Goal: Task Accomplishment & Management: Manage account settings

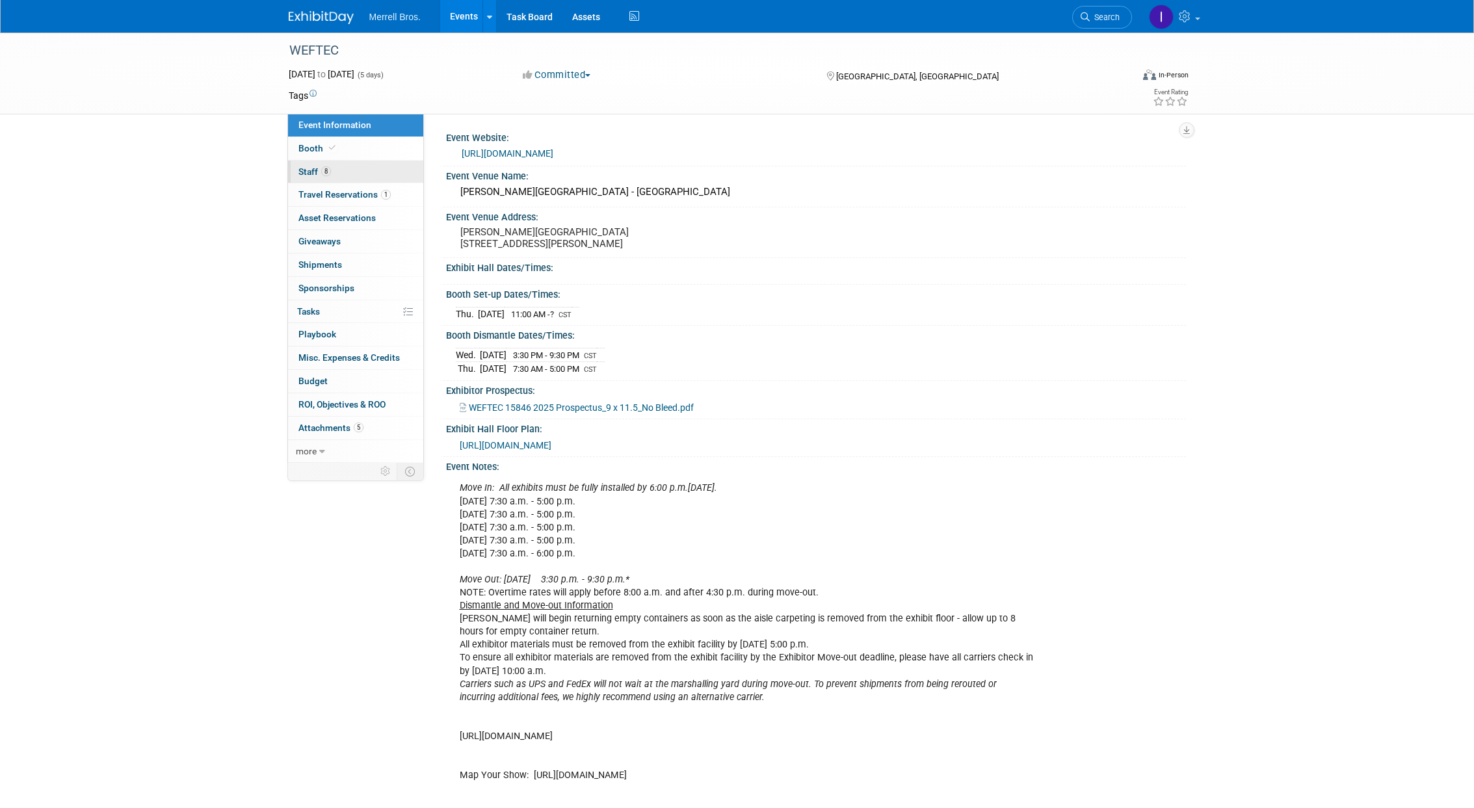
click at [314, 170] on span "Staff 8" at bounding box center [314, 171] width 33 height 10
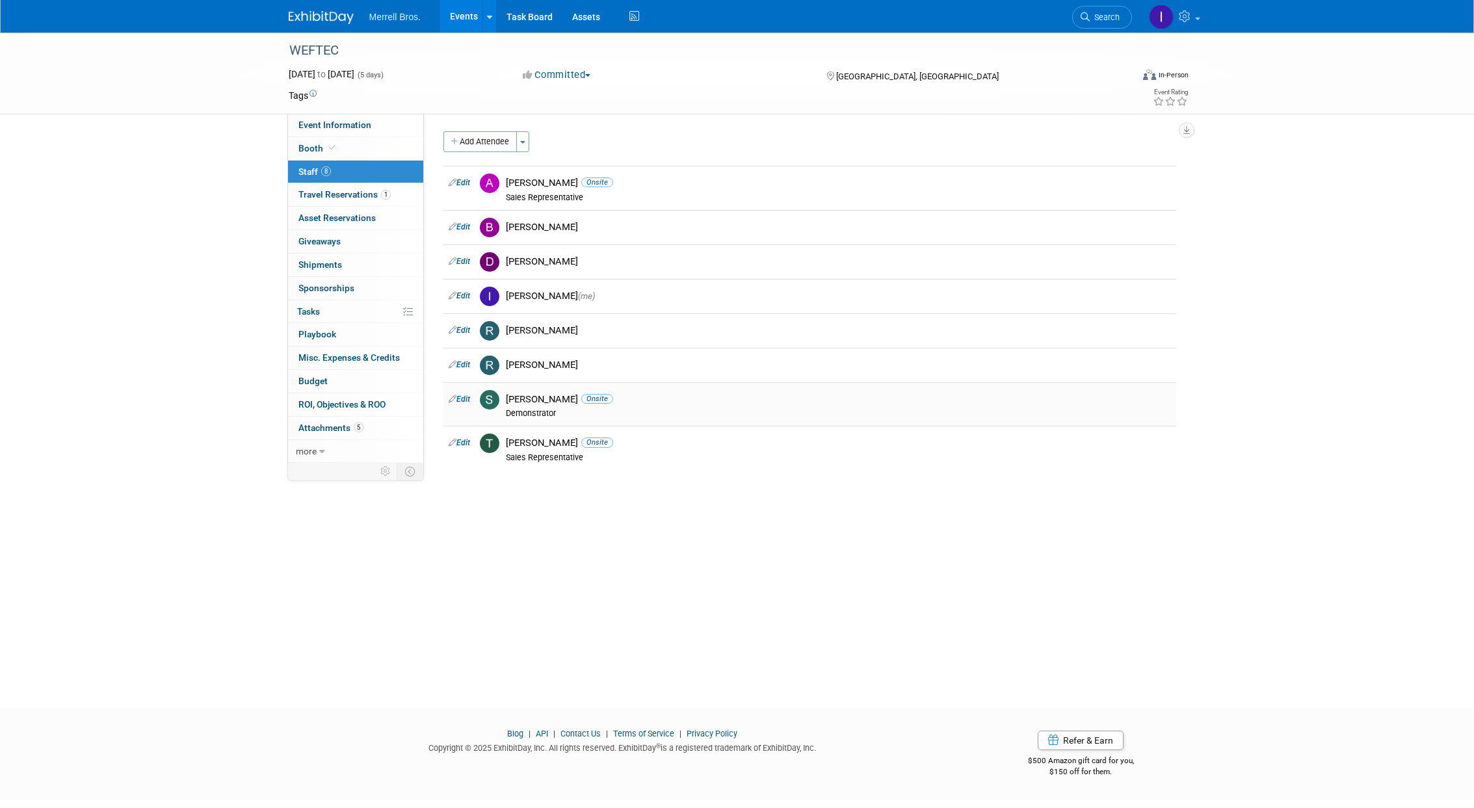
click at [642, 401] on div "[PERSON_NAME] Onsite" at bounding box center [838, 399] width 665 height 12
click at [354, 359] on span "Misc. Expenses & Credits 0" at bounding box center [348, 357] width 101 height 10
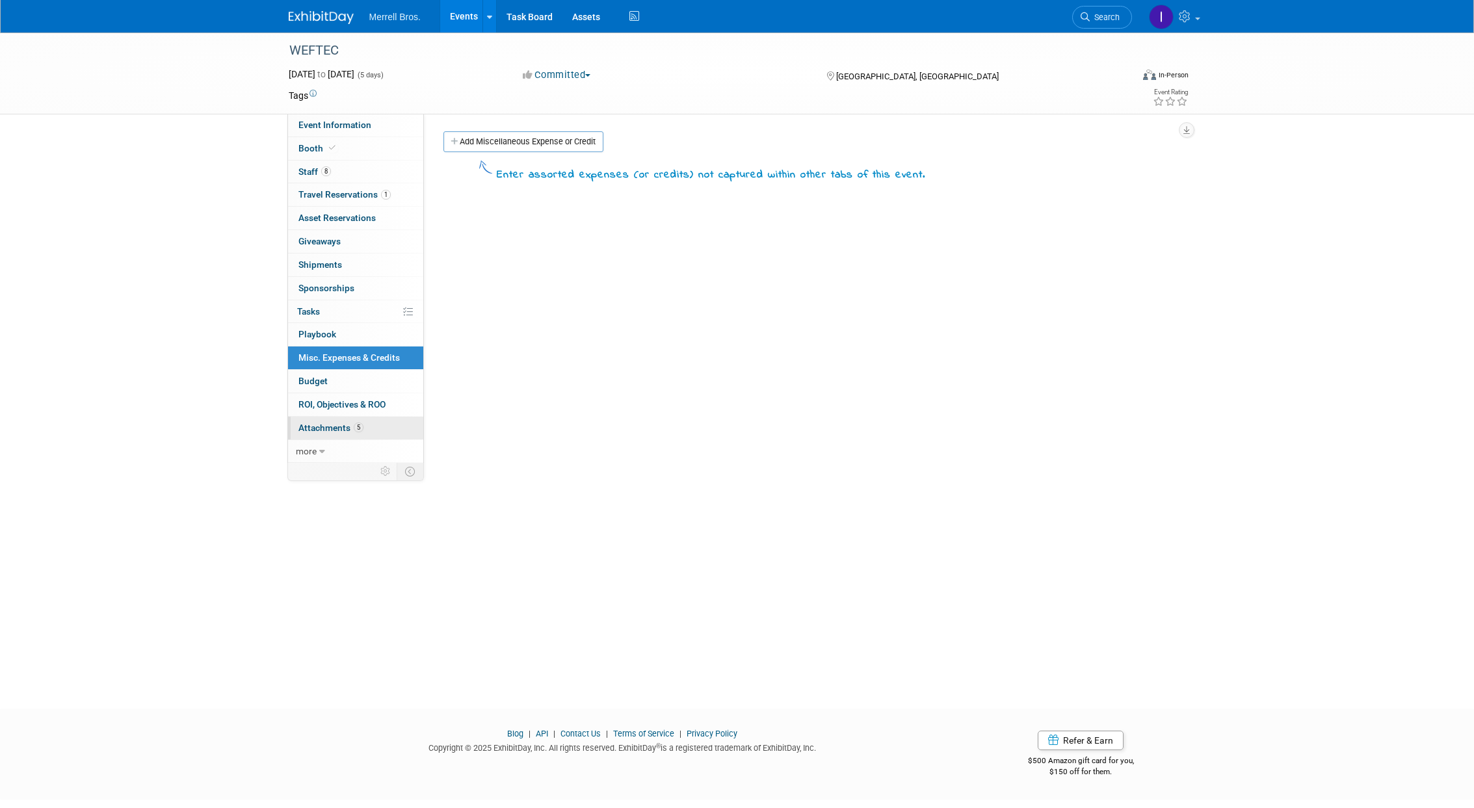
click at [327, 423] on span "Attachments 5" at bounding box center [330, 428] width 65 height 10
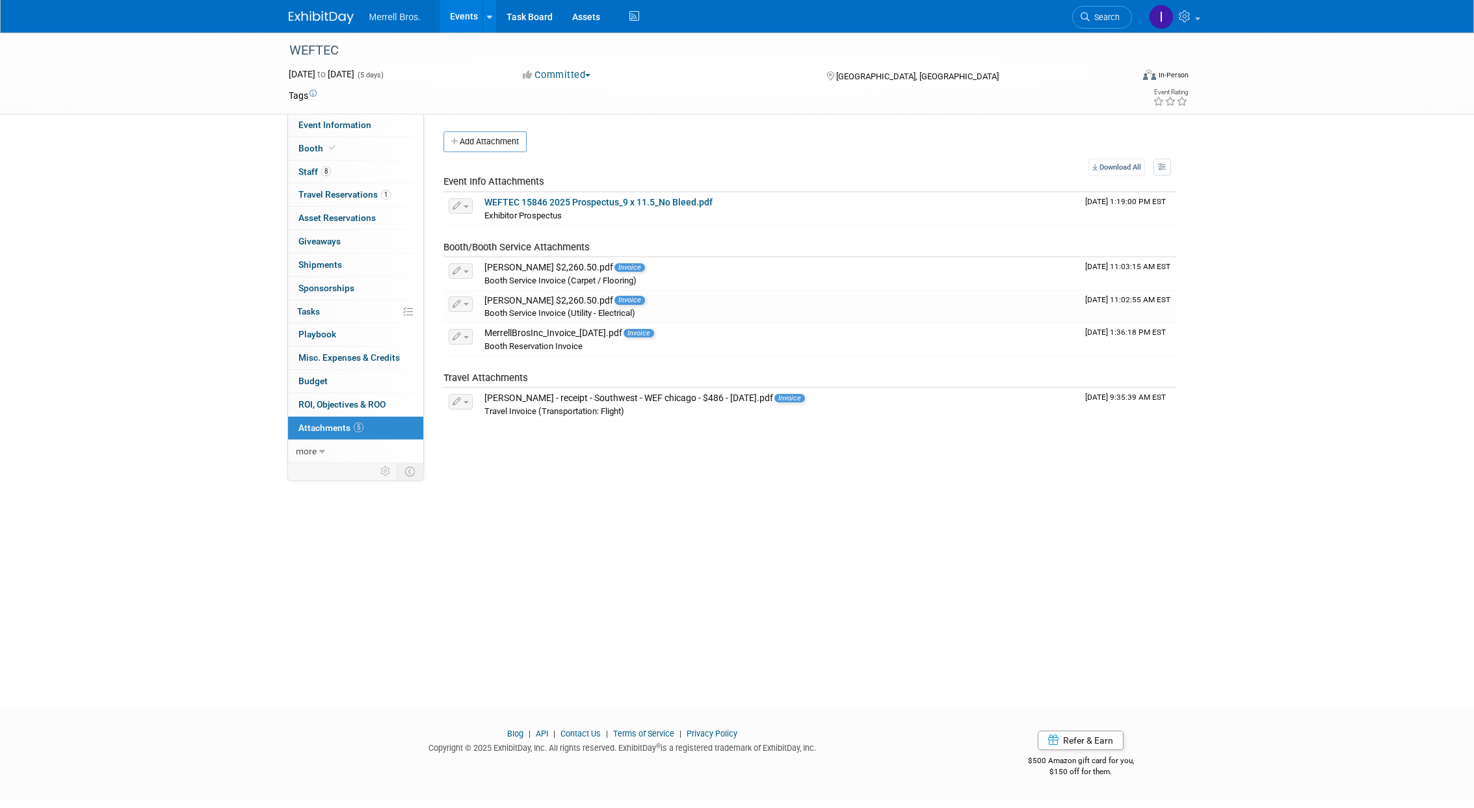
click at [478, 142] on button "Add Attachment" at bounding box center [484, 141] width 83 height 21
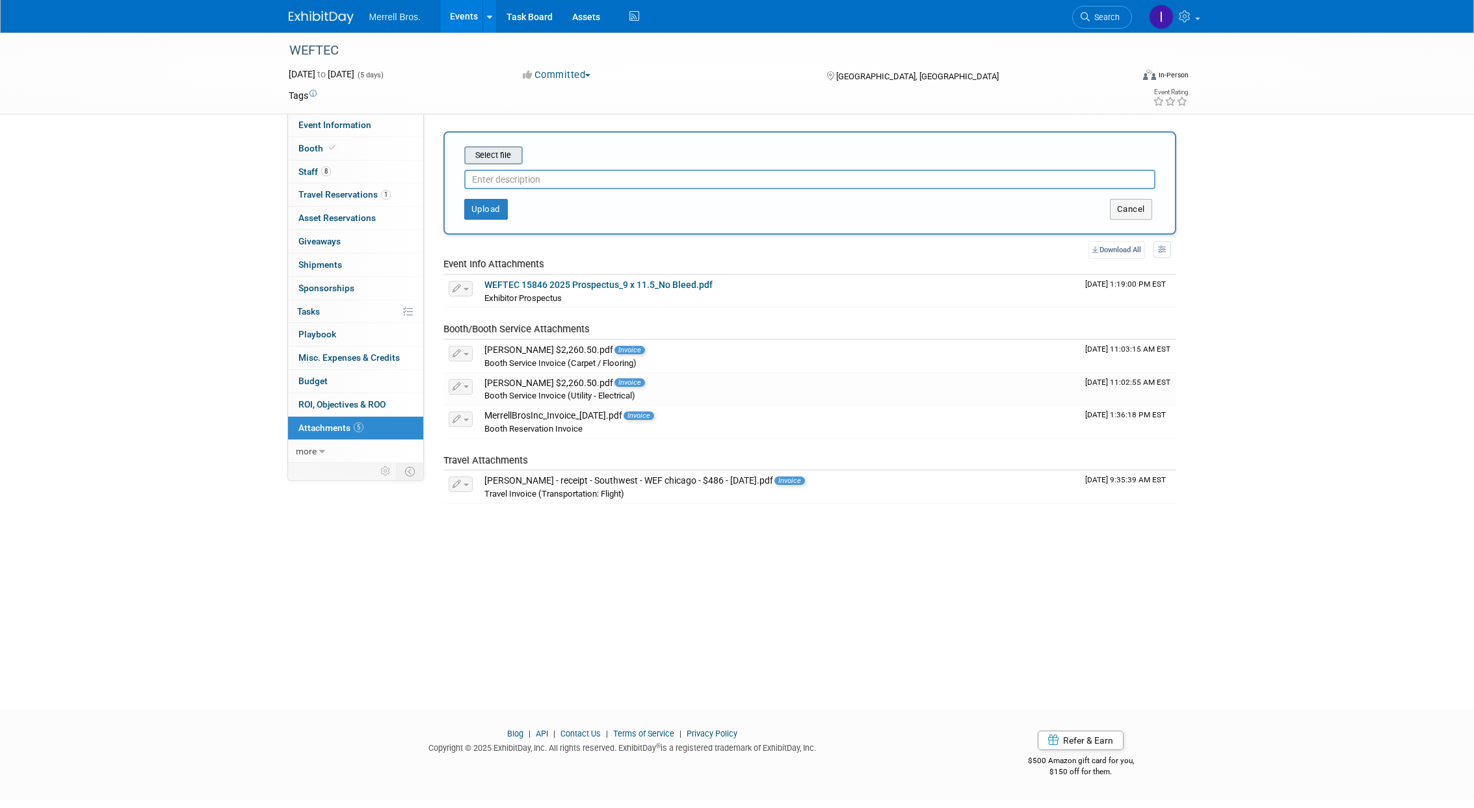
click at [507, 159] on input "file" at bounding box center [444, 156] width 155 height 16
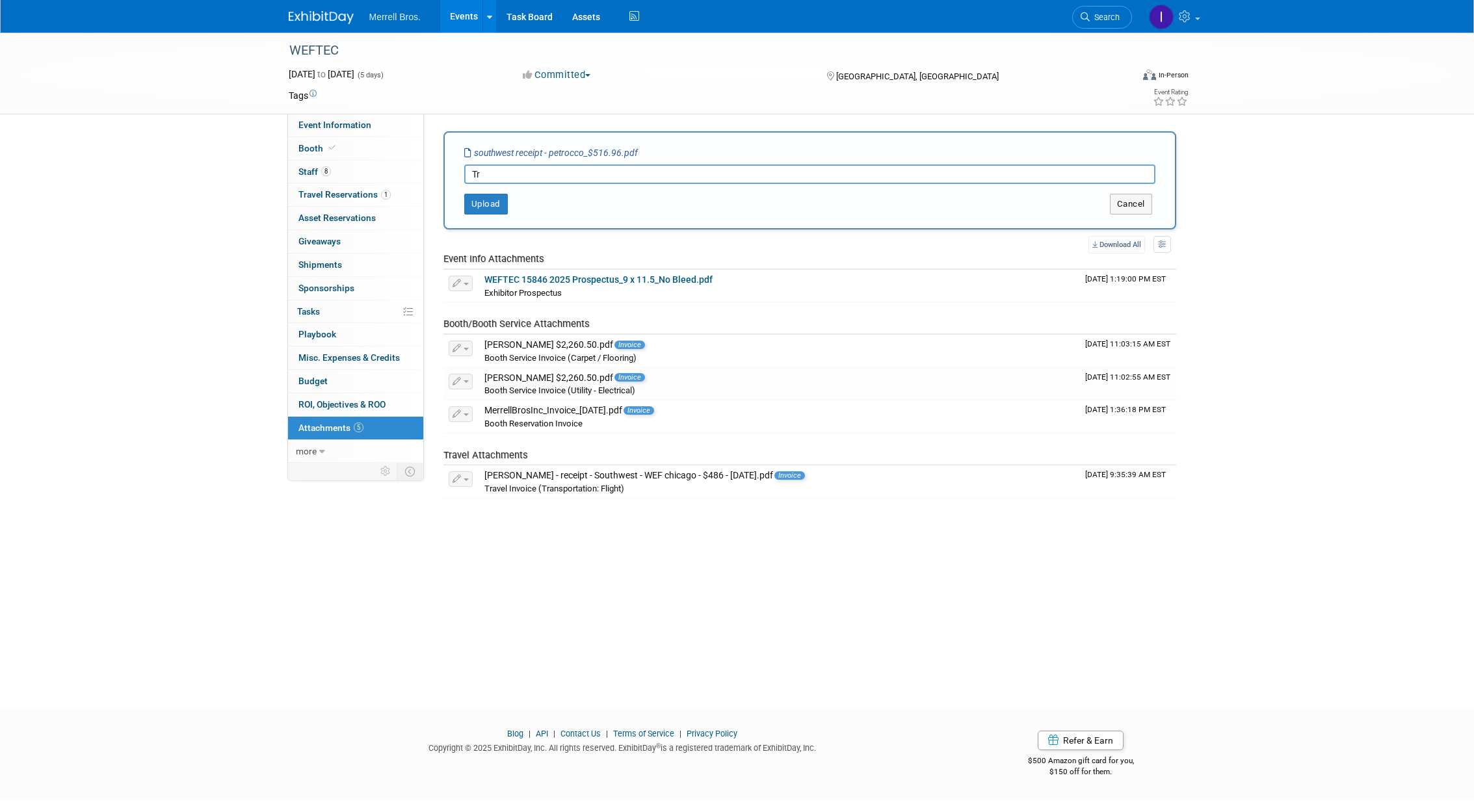
type input "T"
click at [491, 205] on button "Upload" at bounding box center [486, 204] width 44 height 21
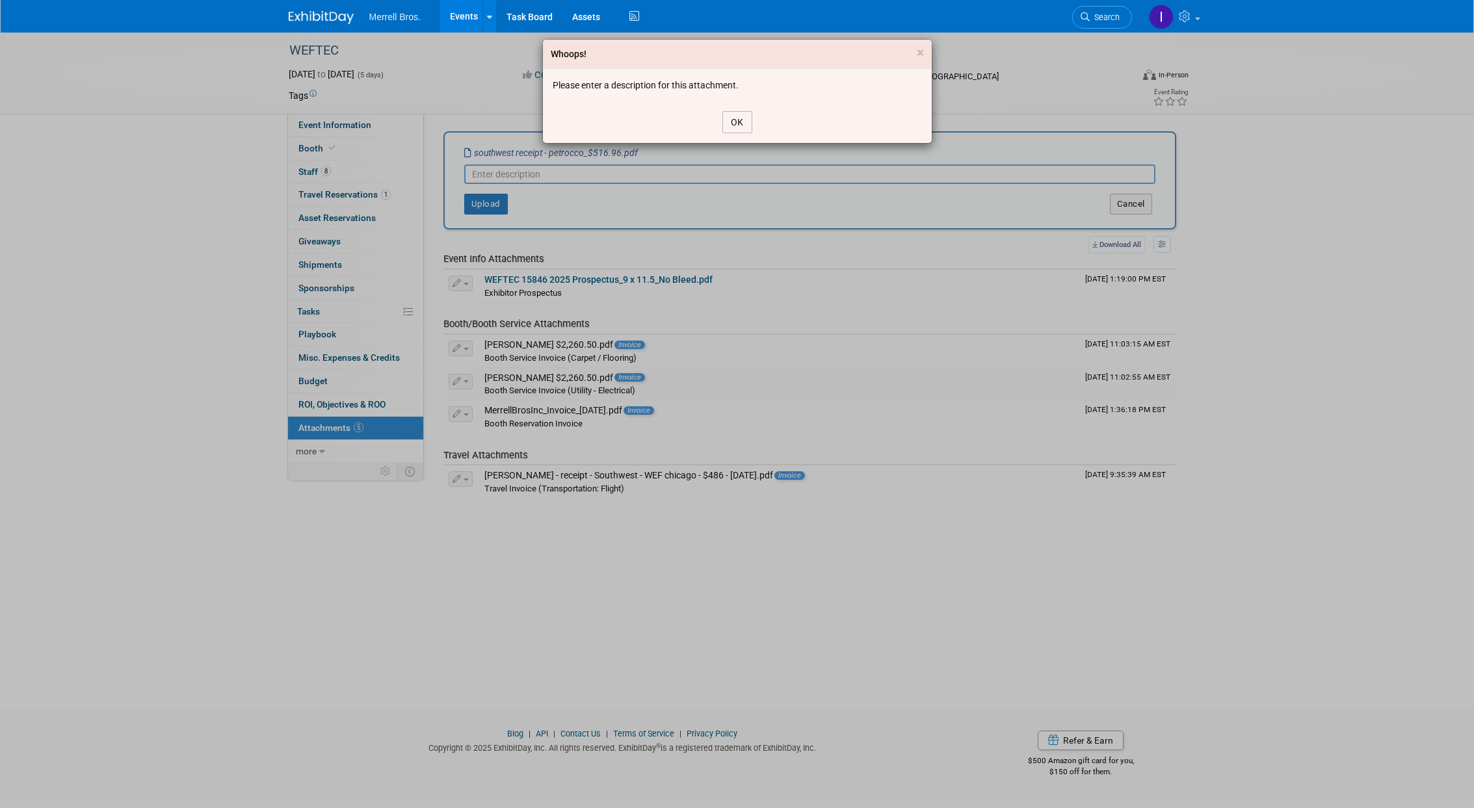
click at [725, 121] on button "OK" at bounding box center [737, 122] width 30 height 22
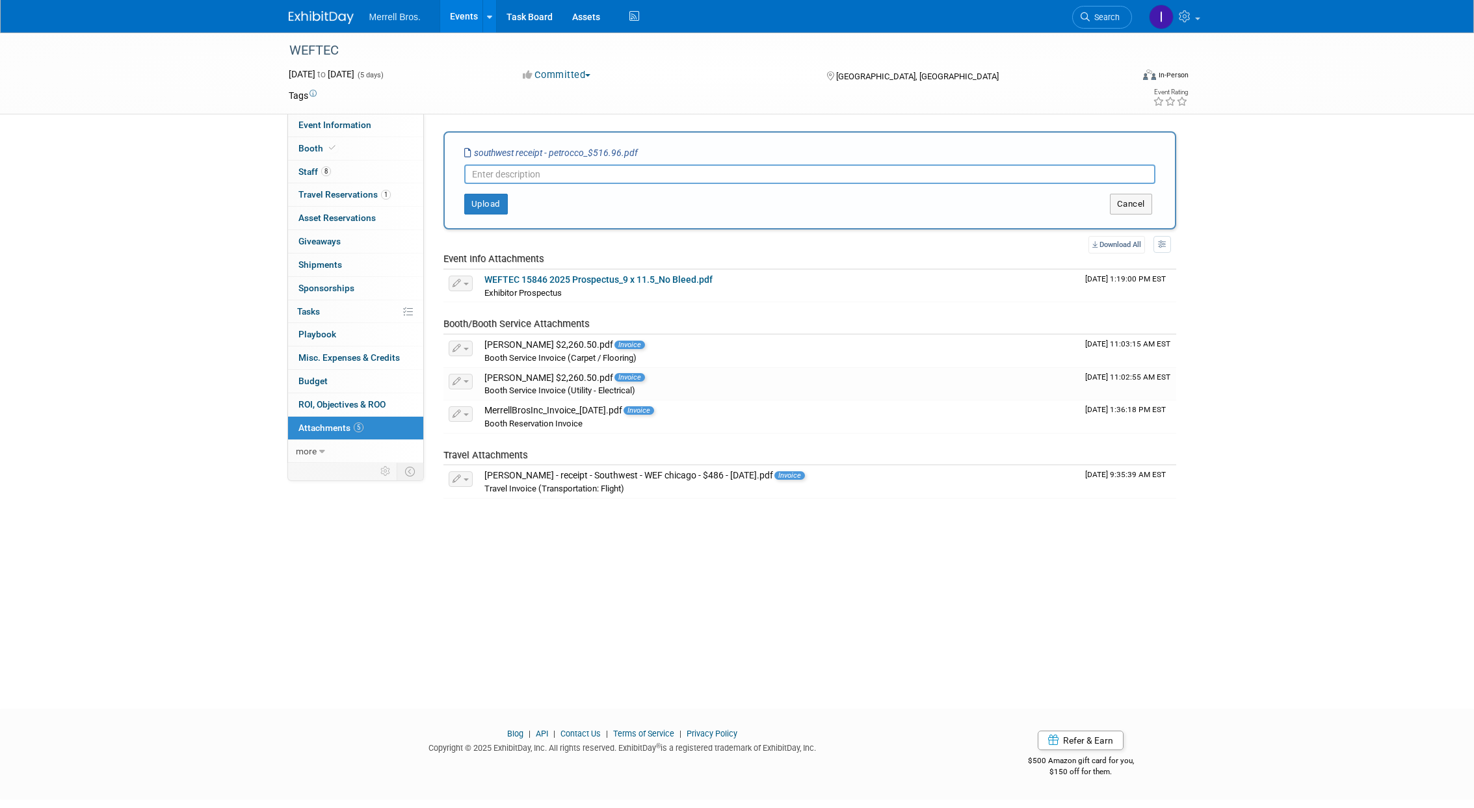
drag, startPoint x: 543, startPoint y: 182, endPoint x: 552, endPoint y: 192, distance: 13.3
click at [543, 182] on input "text" at bounding box center [809, 174] width 691 height 20
type input "[PERSON_NAME] Travel Expense"
click at [493, 207] on button "Upload" at bounding box center [486, 204] width 44 height 21
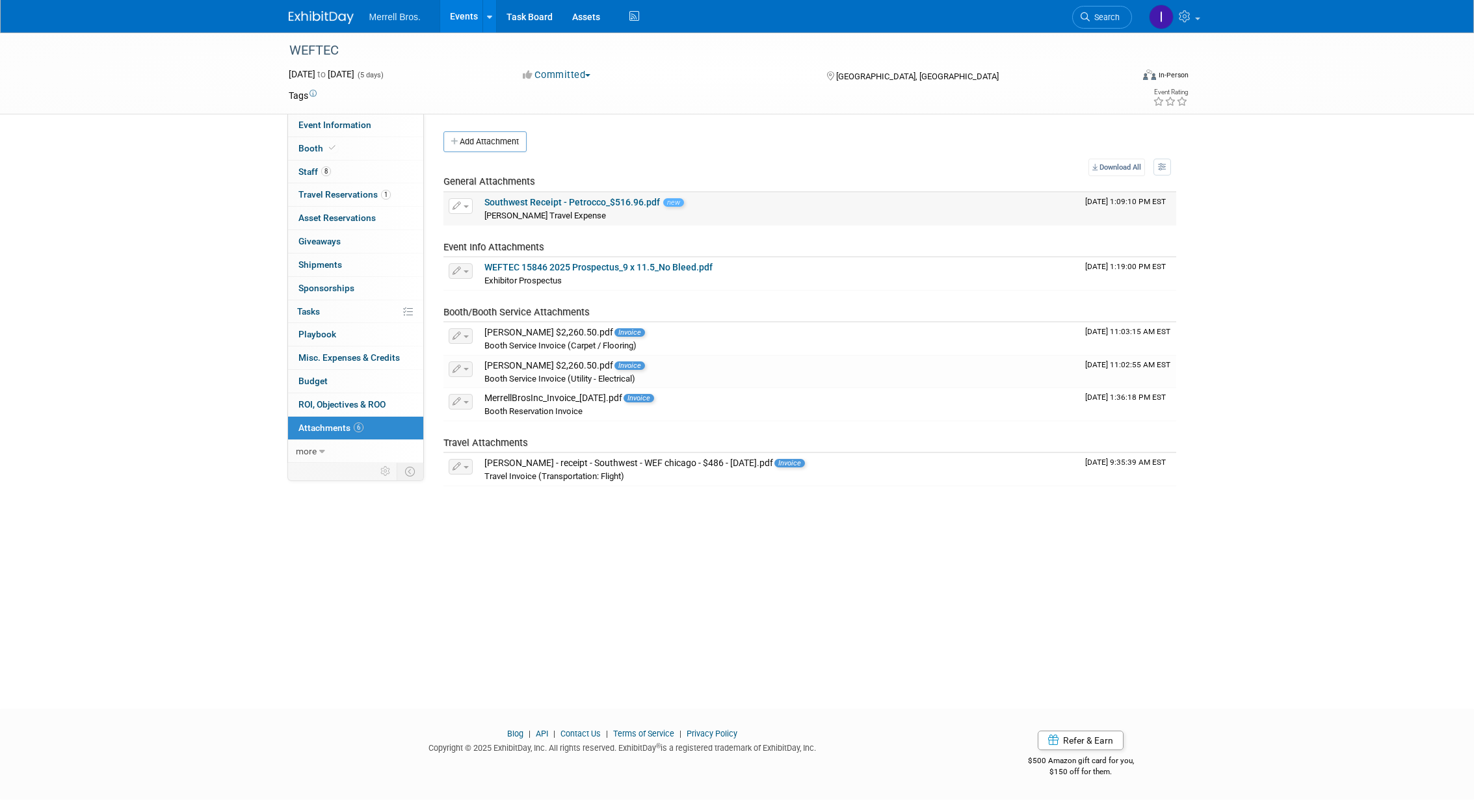
click at [471, 209] on button "button" at bounding box center [461, 206] width 24 height 16
click at [500, 274] on button "Delete Attachment" at bounding box center [507, 273] width 102 height 18
click at [608, 294] on link "Yes" at bounding box center [603, 290] width 38 height 21
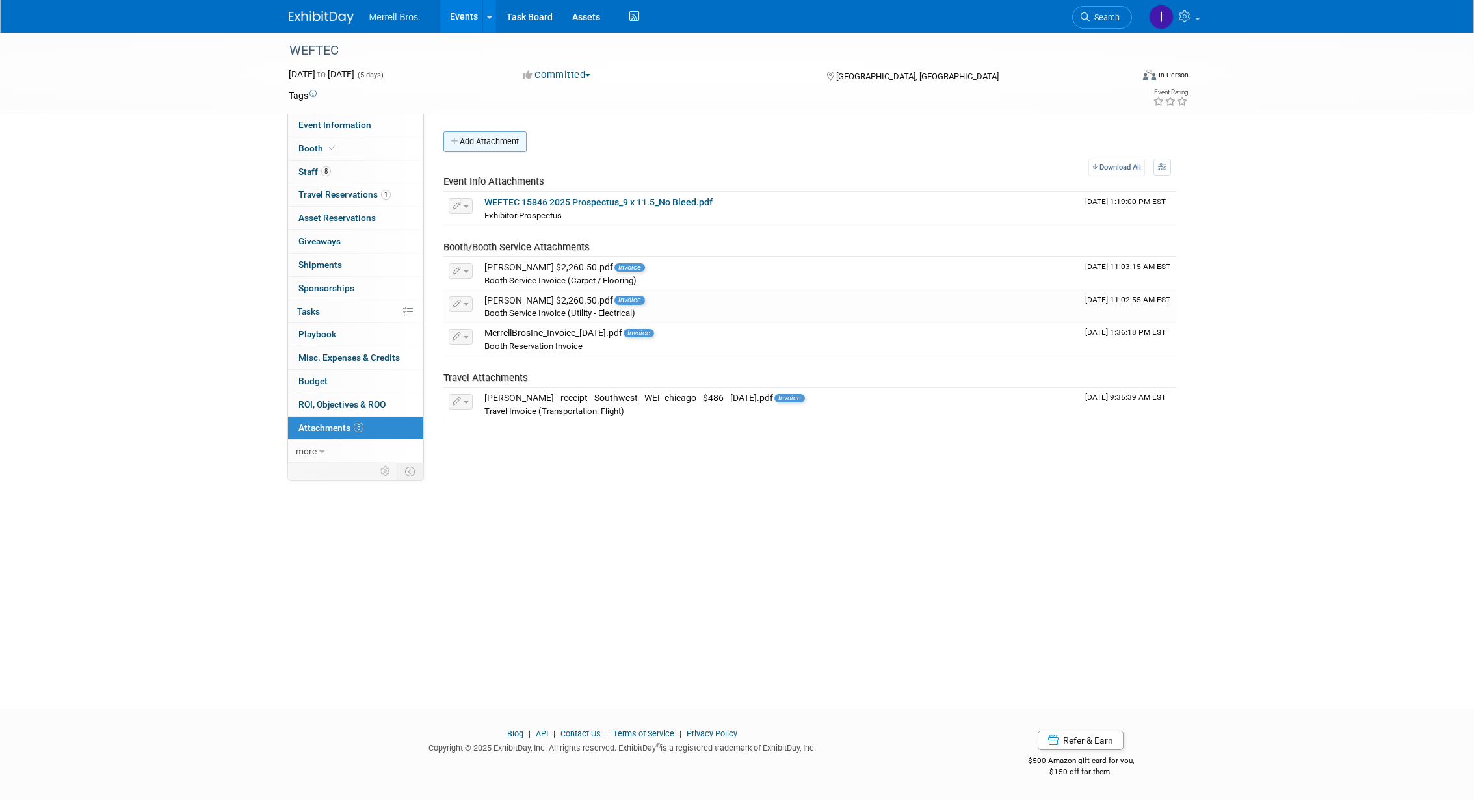
click at [494, 143] on button "Add Attachment" at bounding box center [484, 141] width 83 height 21
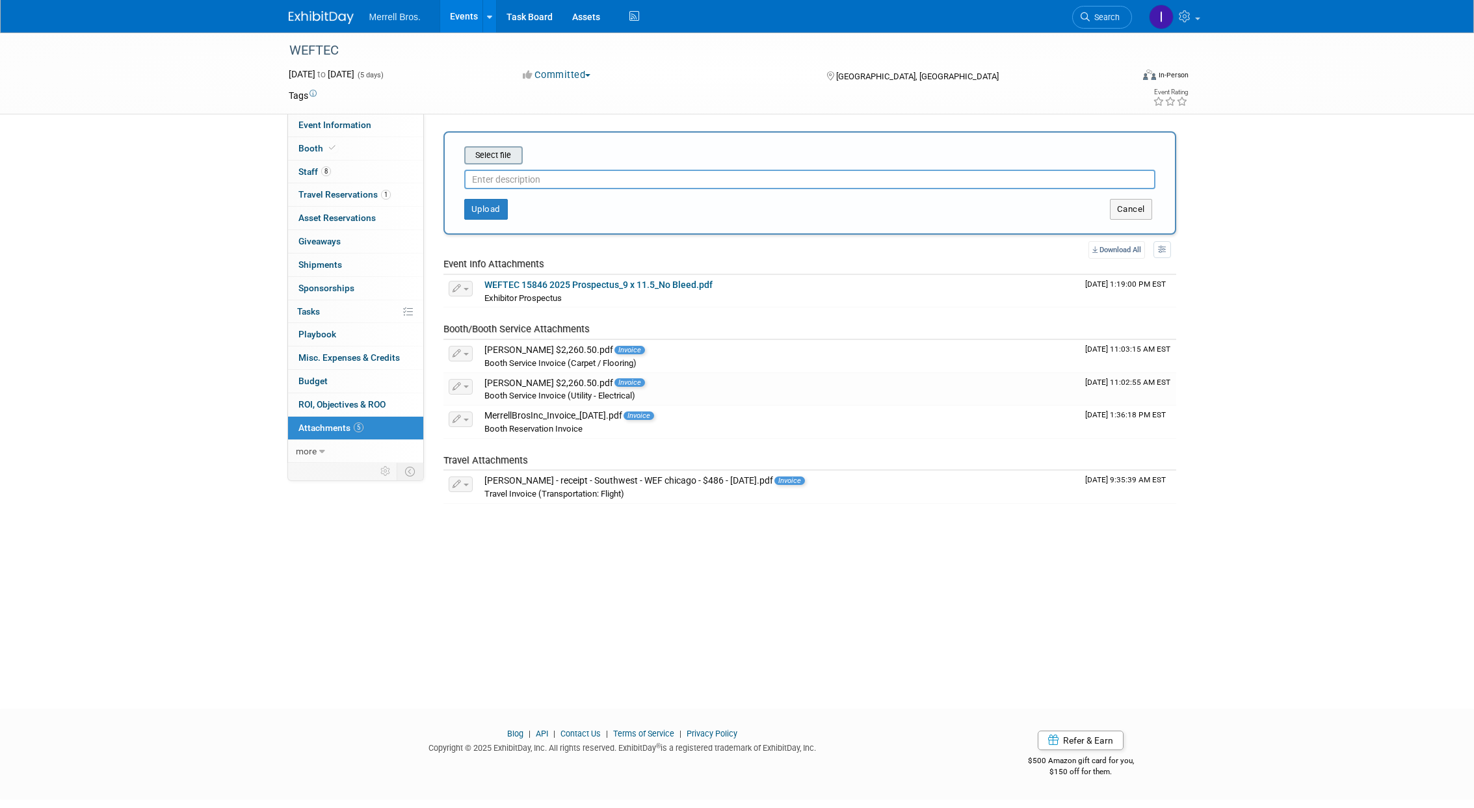
click at [498, 156] on input "file" at bounding box center [444, 156] width 155 height 16
click at [1131, 204] on button "Cancel" at bounding box center [1131, 209] width 42 height 21
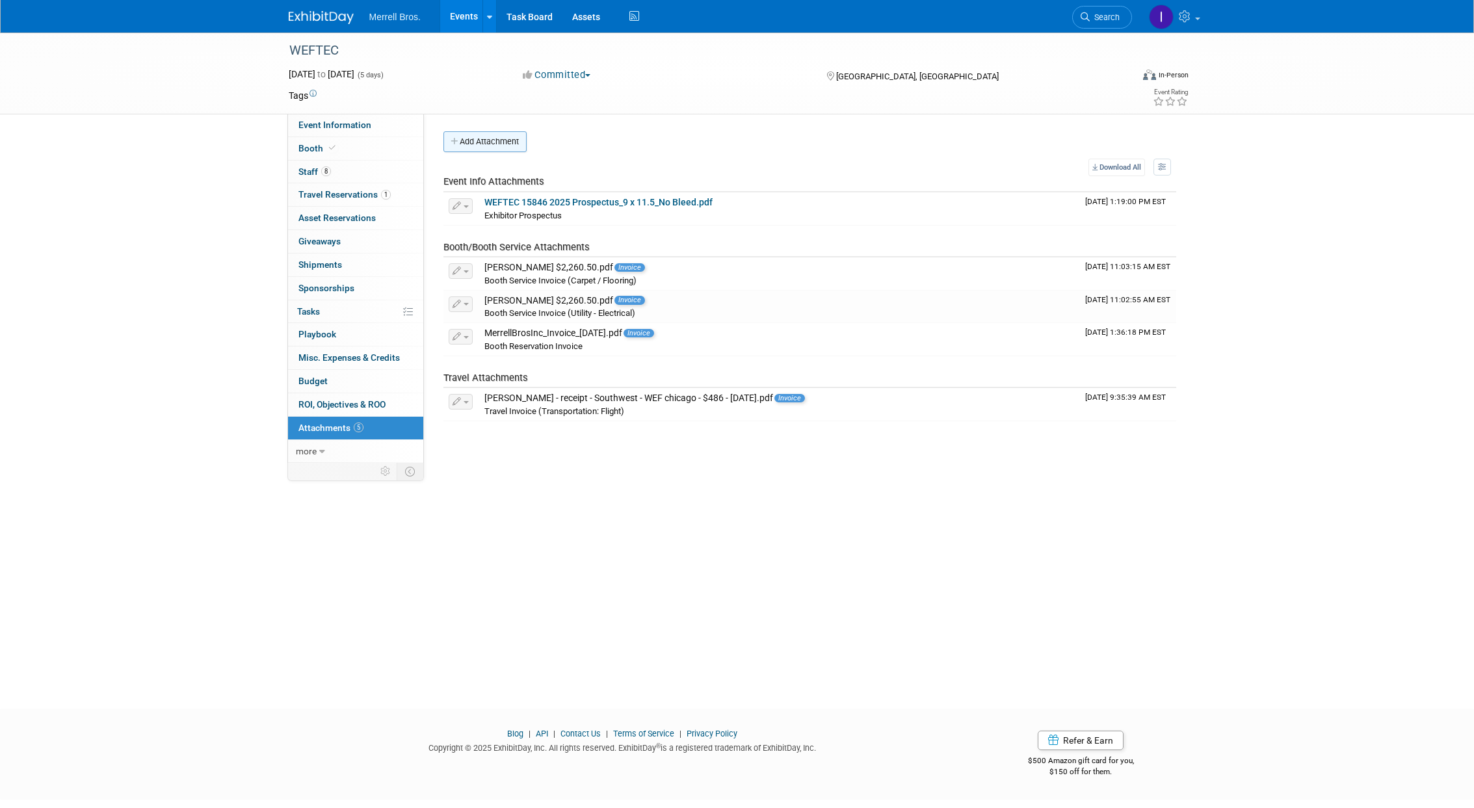
click at [482, 142] on button "Add Attachment" at bounding box center [484, 141] width 83 height 21
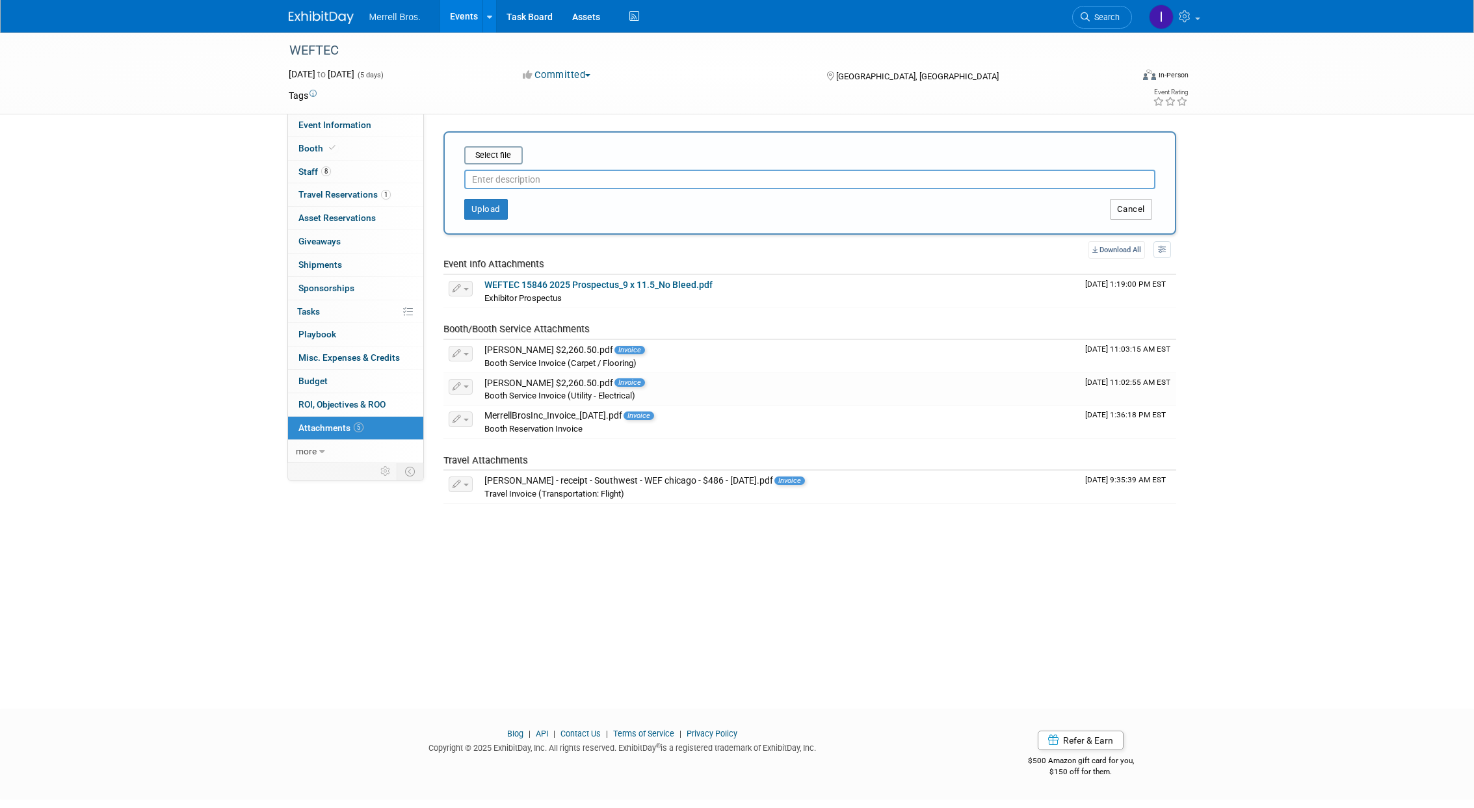
drag, startPoint x: 1142, startPoint y: 215, endPoint x: 1123, endPoint y: 242, distance: 33.4
click at [1142, 215] on button "Cancel" at bounding box center [1131, 209] width 42 height 21
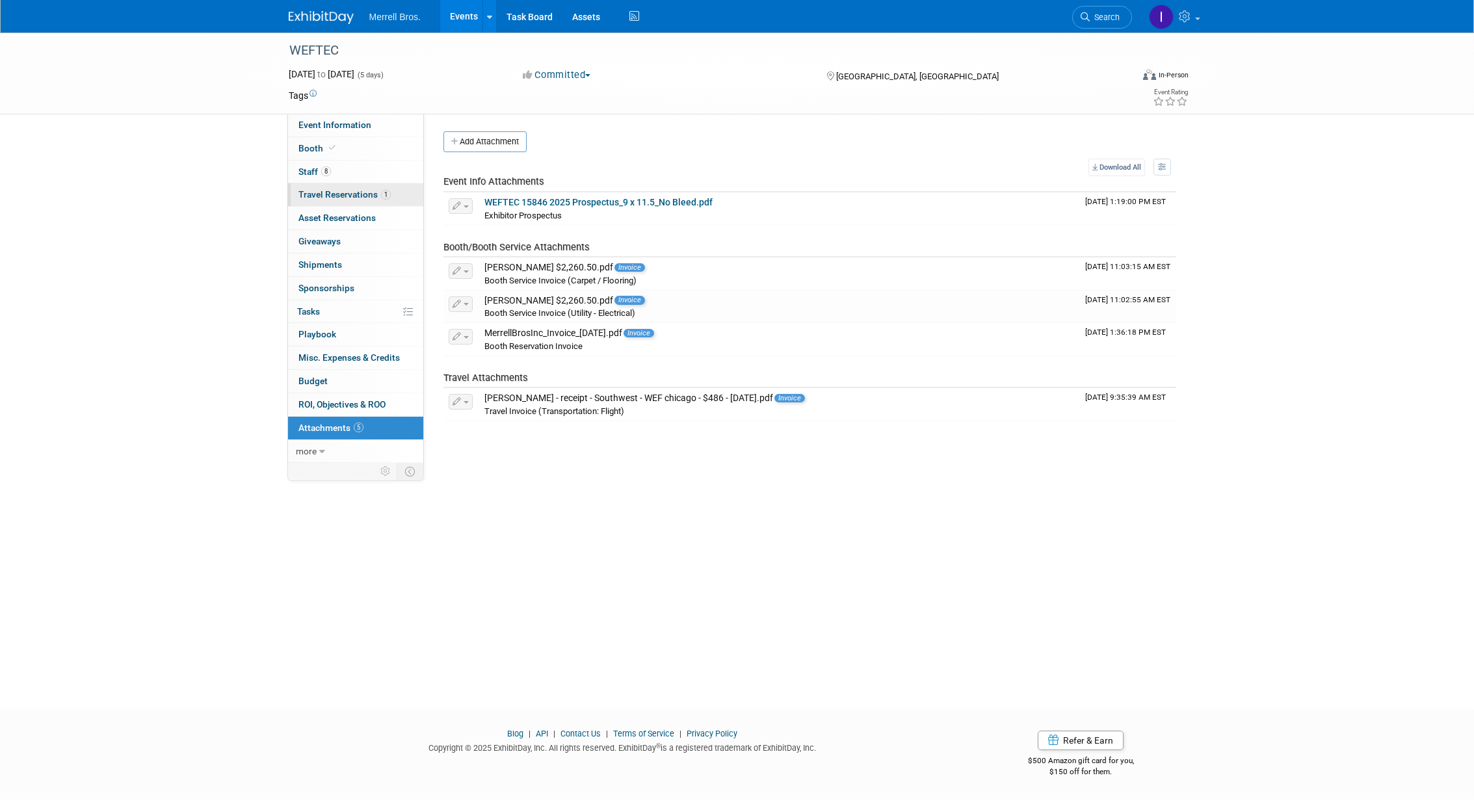
click at [345, 192] on span "Travel Reservations 1" at bounding box center [344, 194] width 92 height 10
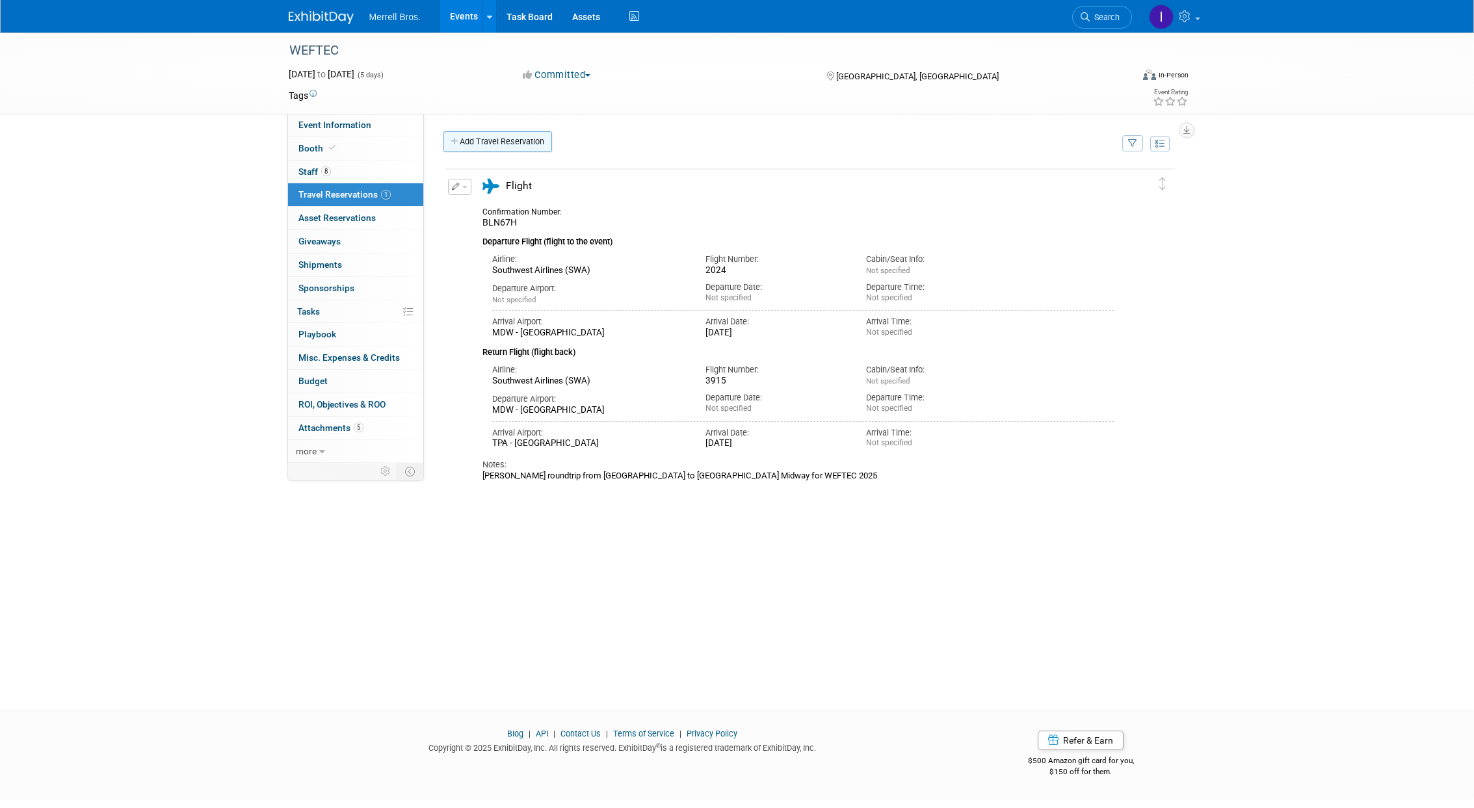
click at [510, 149] on link "Add Travel Reservation" at bounding box center [497, 141] width 109 height 21
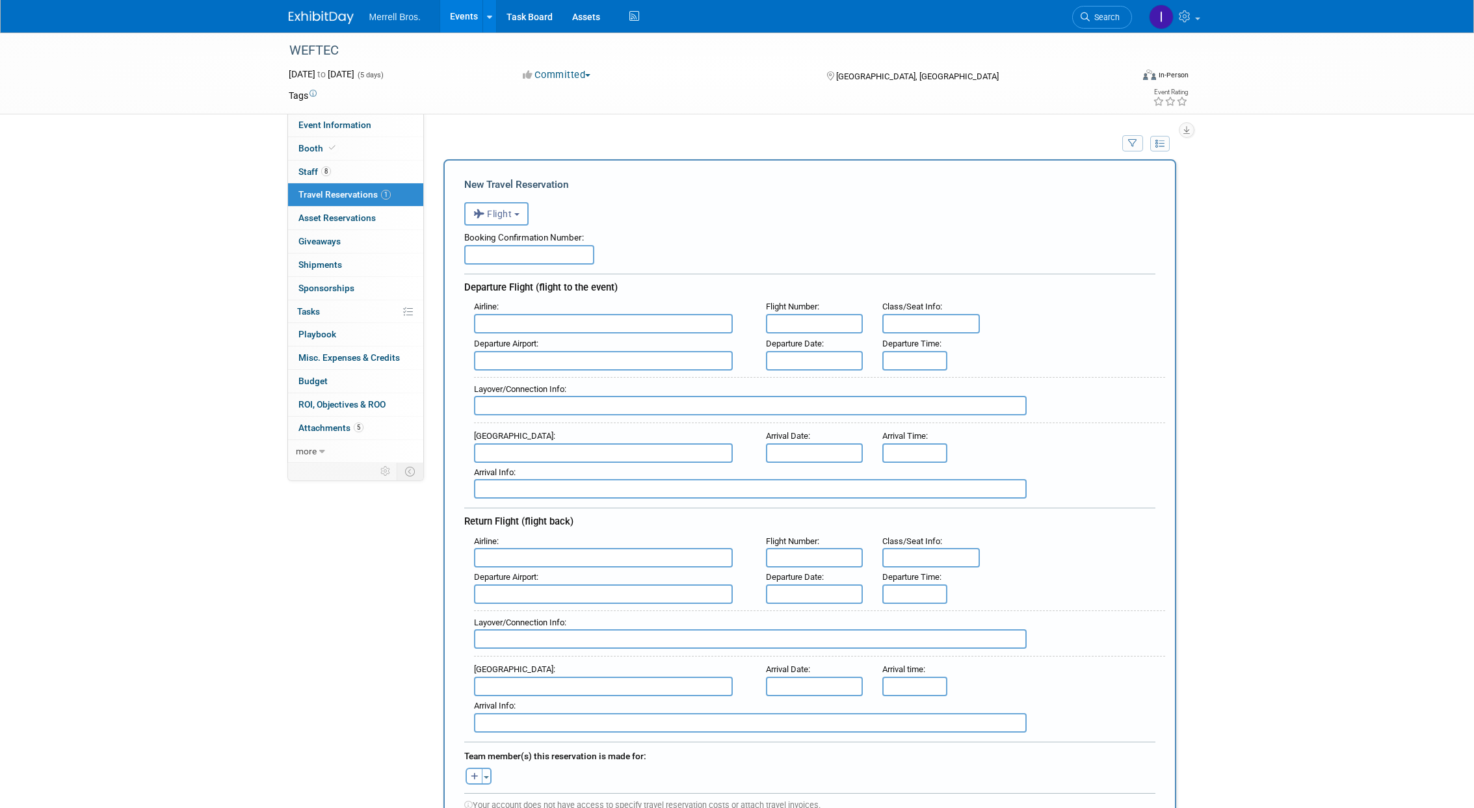
click at [530, 255] on input "text" at bounding box center [529, 255] width 130 height 20
type input "B6VH38"
type input "Southwest Airlines (SWA)"
type input "3688"
type input "Open"
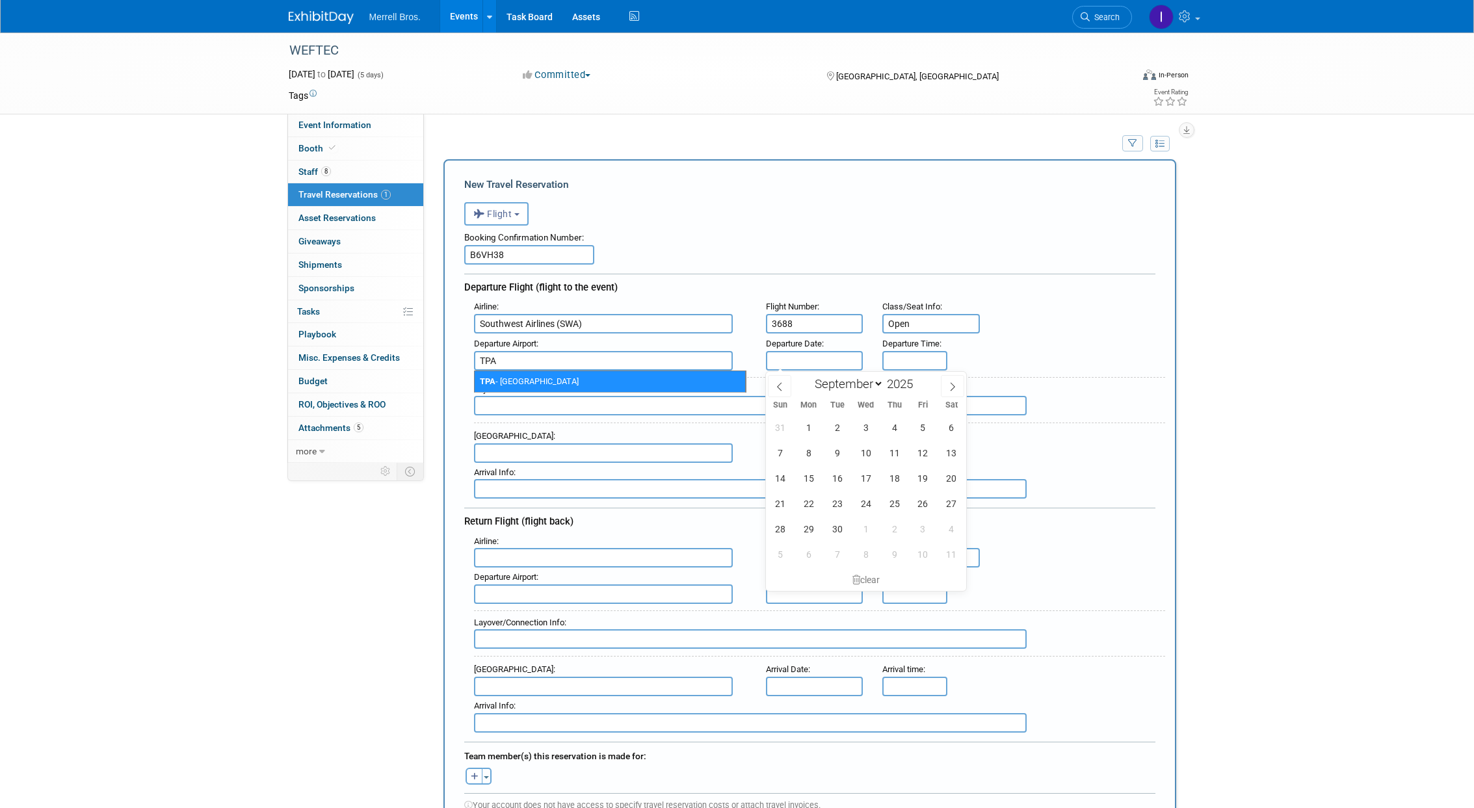
click at [602, 376] on span "TPA - [GEOGRAPHIC_DATA]" at bounding box center [610, 381] width 270 height 21
type input "TPA - [GEOGRAPHIC_DATA]"
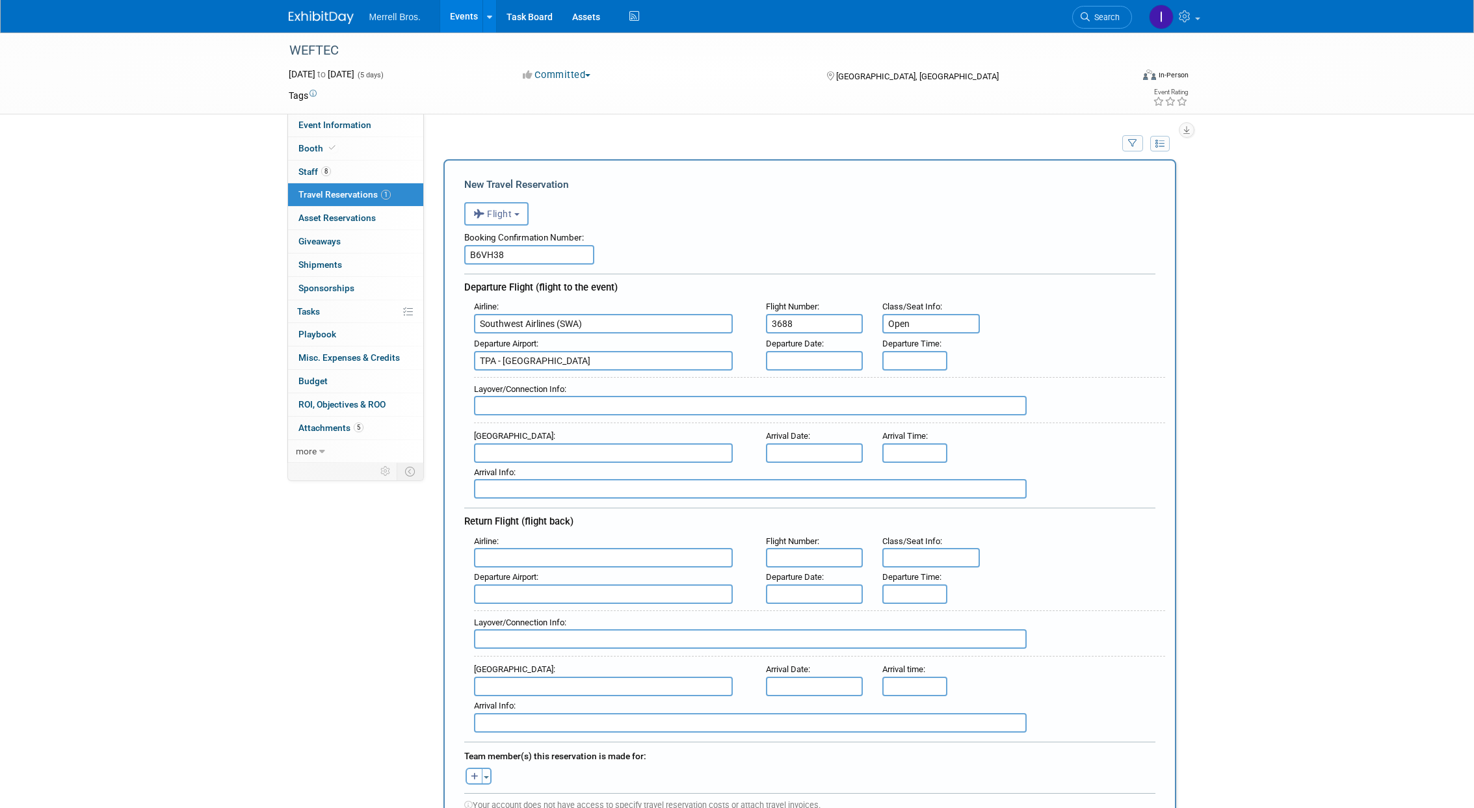
click at [813, 361] on input "text" at bounding box center [815, 361] width 98 height 20
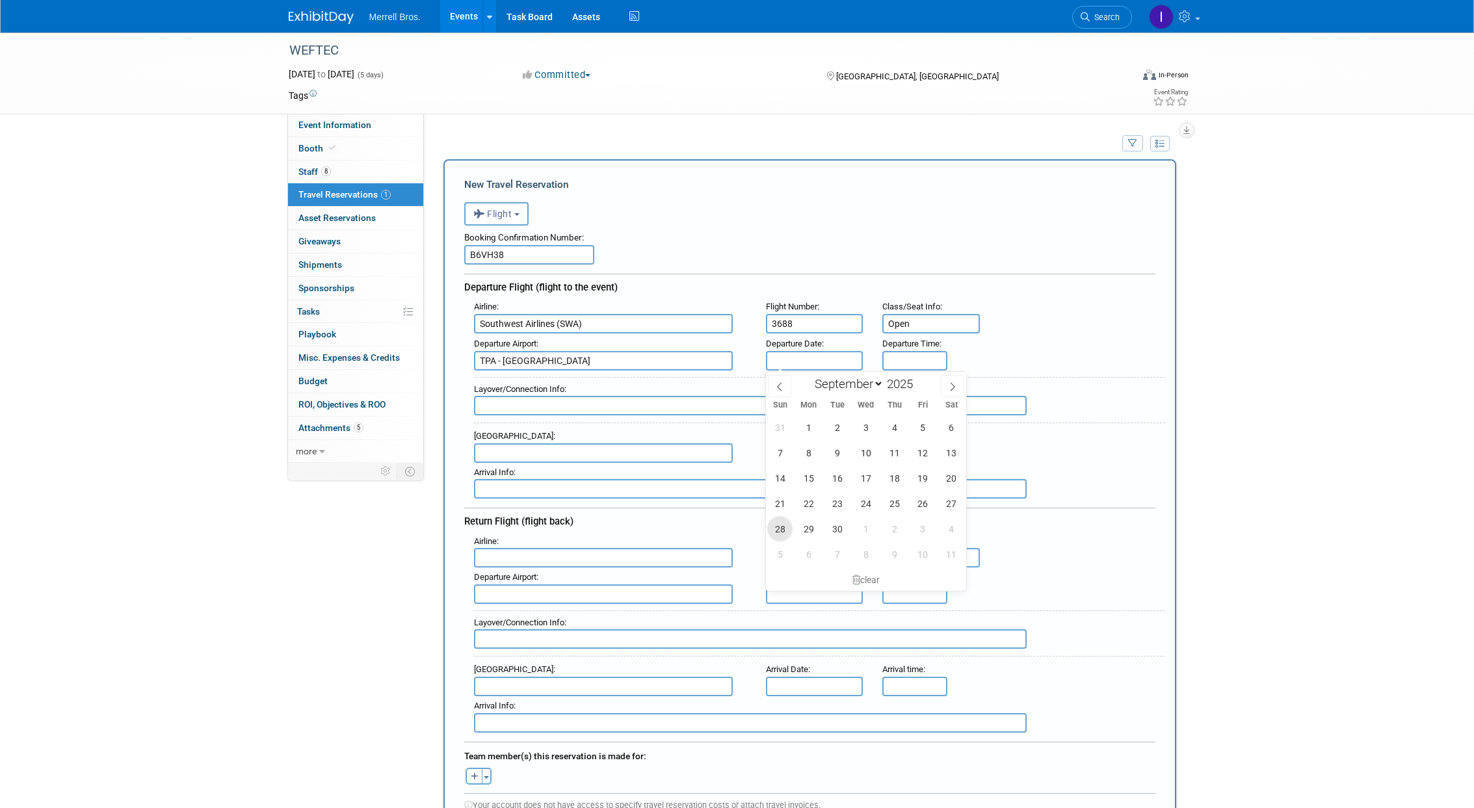
click at [787, 527] on span "28" at bounding box center [779, 528] width 25 height 25
type input "[DATE]"
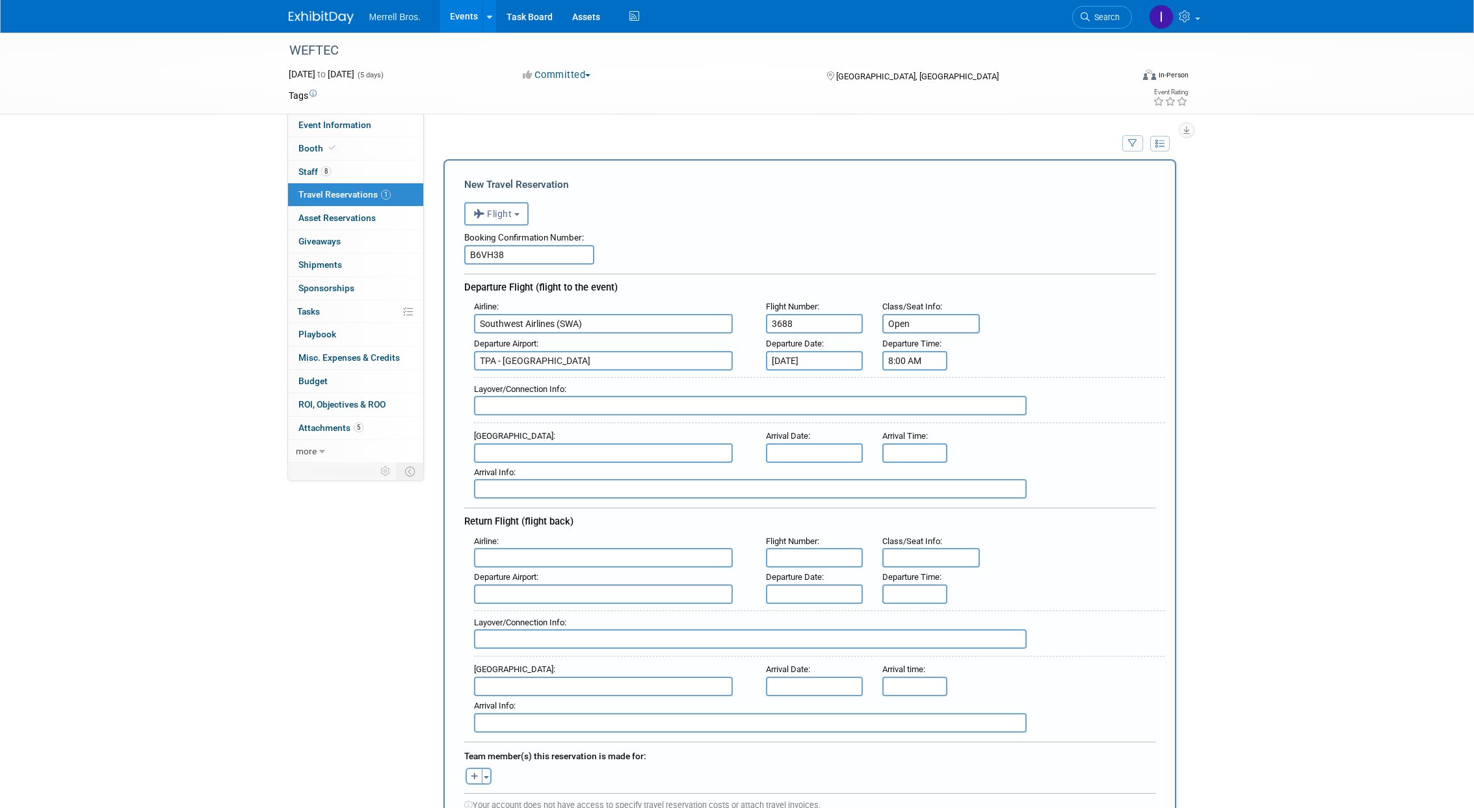
click at [921, 363] on input "8:00 AM" at bounding box center [914, 361] width 65 height 20
click at [917, 395] on span at bounding box center [912, 392] width 23 height 23
click at [973, 421] on span "00" at bounding box center [973, 419] width 25 height 23
click at [953, 435] on td "25" at bounding box center [948, 427] width 42 height 35
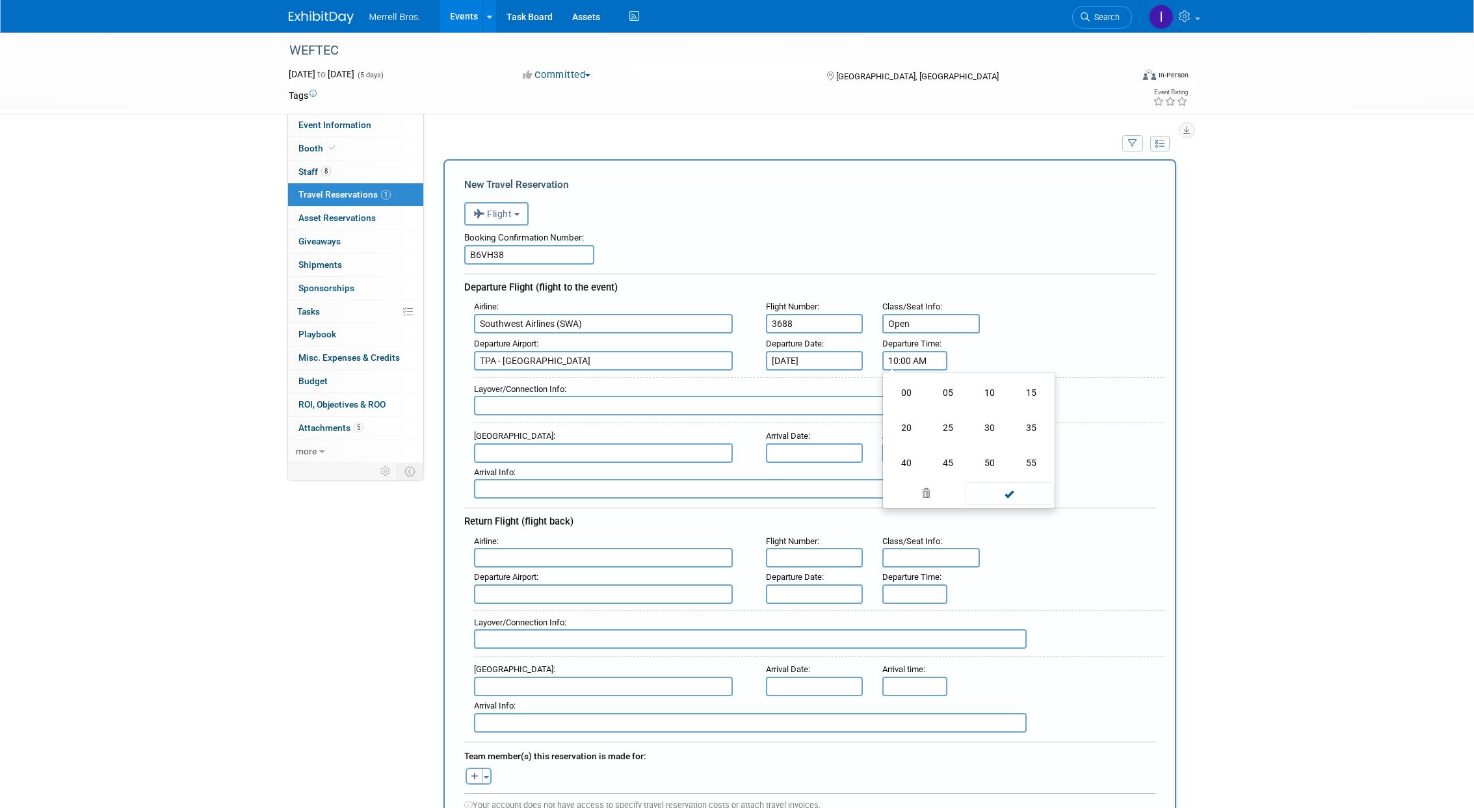
type input "10:25 AM"
click at [1014, 480] on span at bounding box center [1009, 478] width 88 height 23
click at [581, 406] on input "text" at bounding box center [750, 406] width 553 height 20
type input "N/A"
type input "MDW - [GEOGRAPHIC_DATA]"
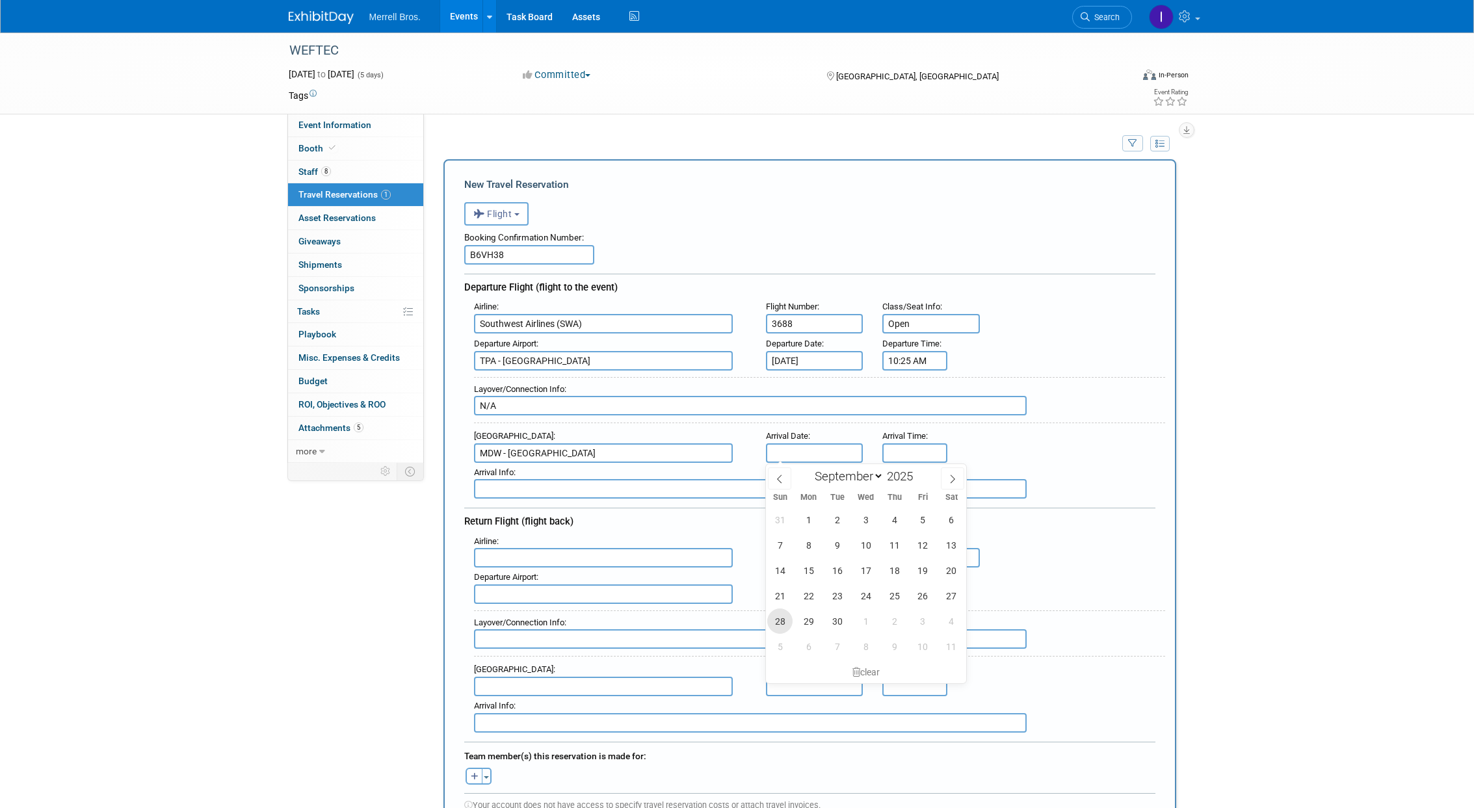
click at [782, 617] on span "28" at bounding box center [779, 620] width 25 height 25
type input "[DATE]"
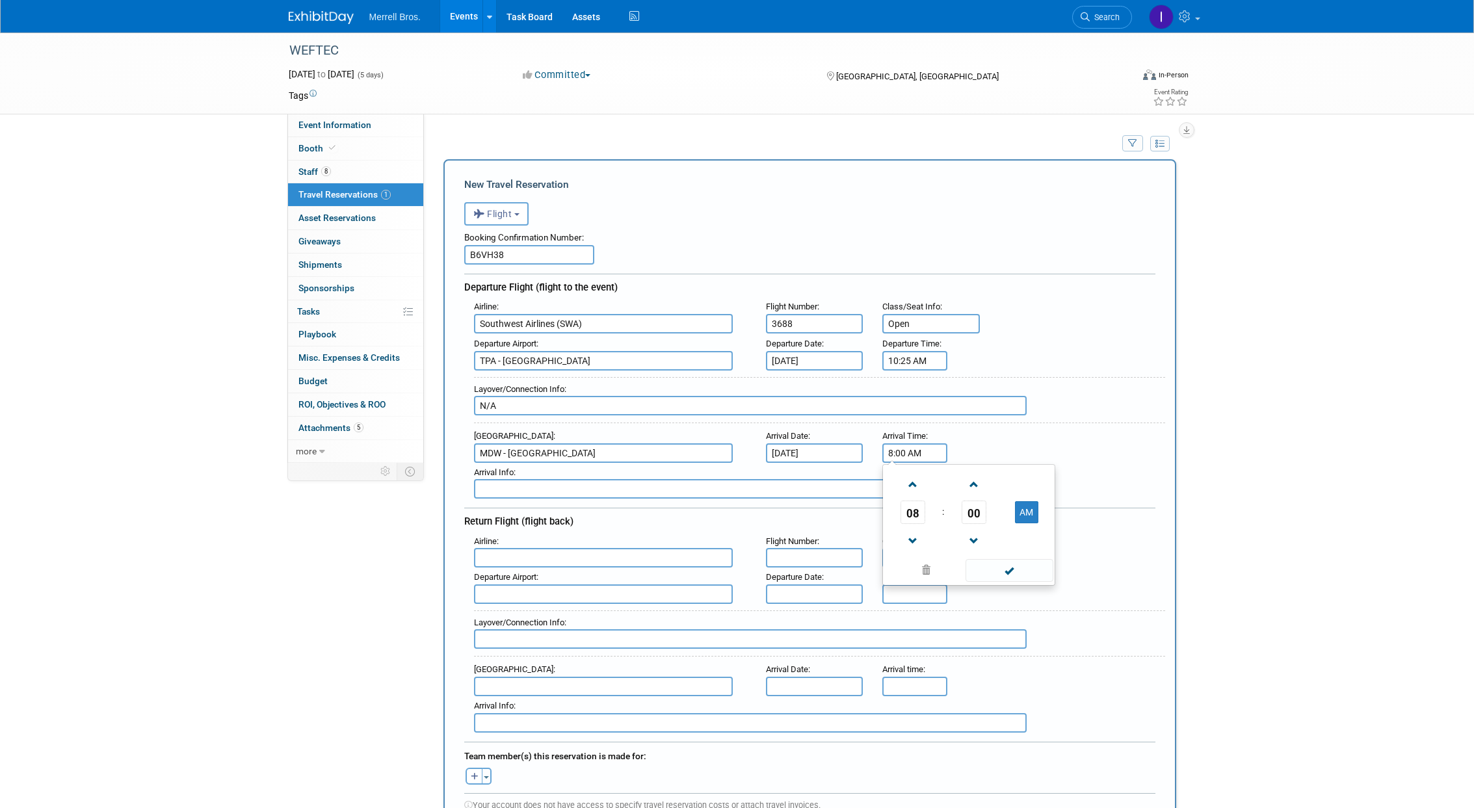
click at [924, 450] on input "8:00 AM" at bounding box center [914, 453] width 65 height 20
click at [911, 482] on span at bounding box center [912, 484] width 23 height 23
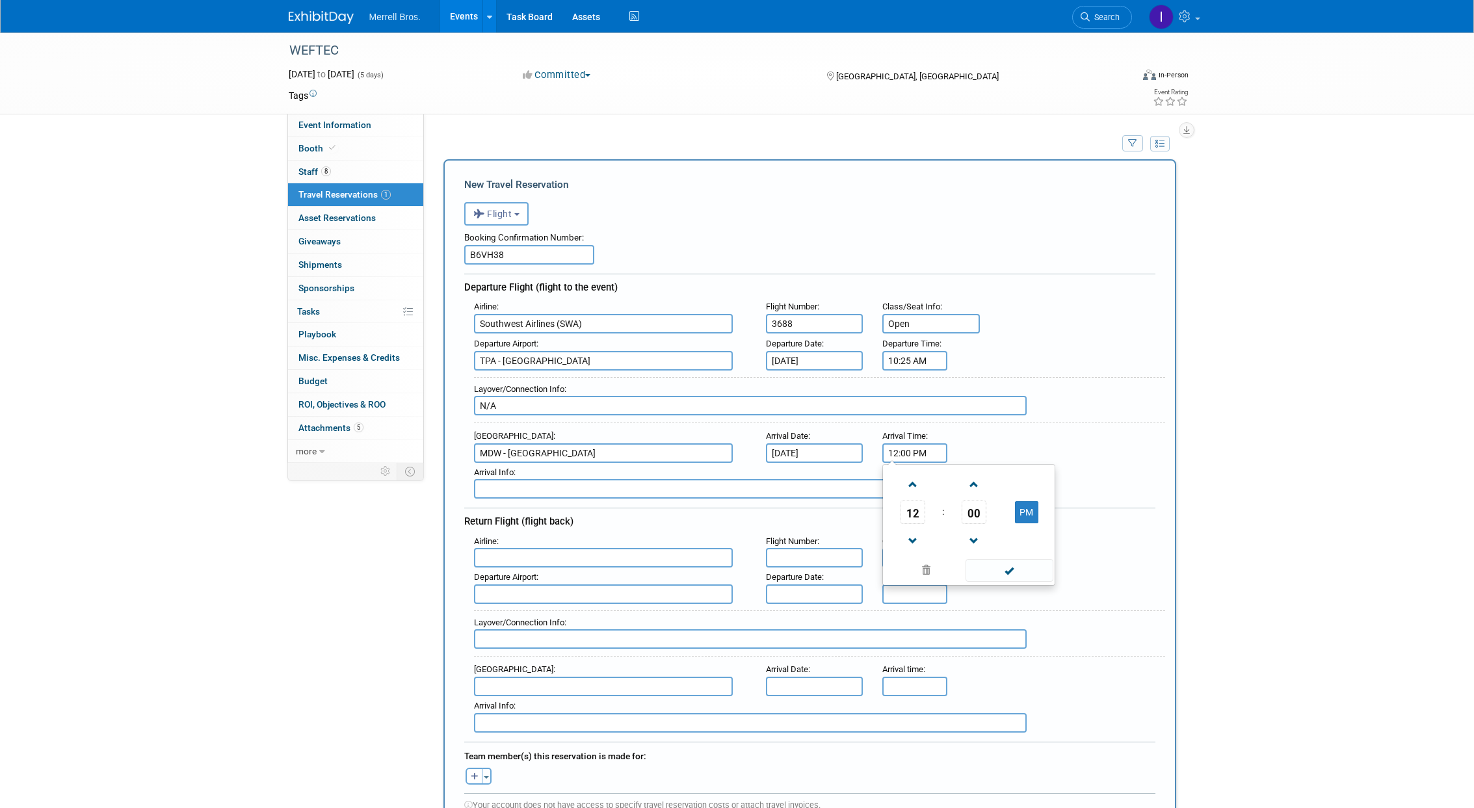
scroll to position [2, 0]
click at [971, 483] on span at bounding box center [973, 482] width 23 height 23
click at [973, 488] on span at bounding box center [973, 482] width 23 height 23
click at [974, 486] on span at bounding box center [973, 484] width 23 height 23
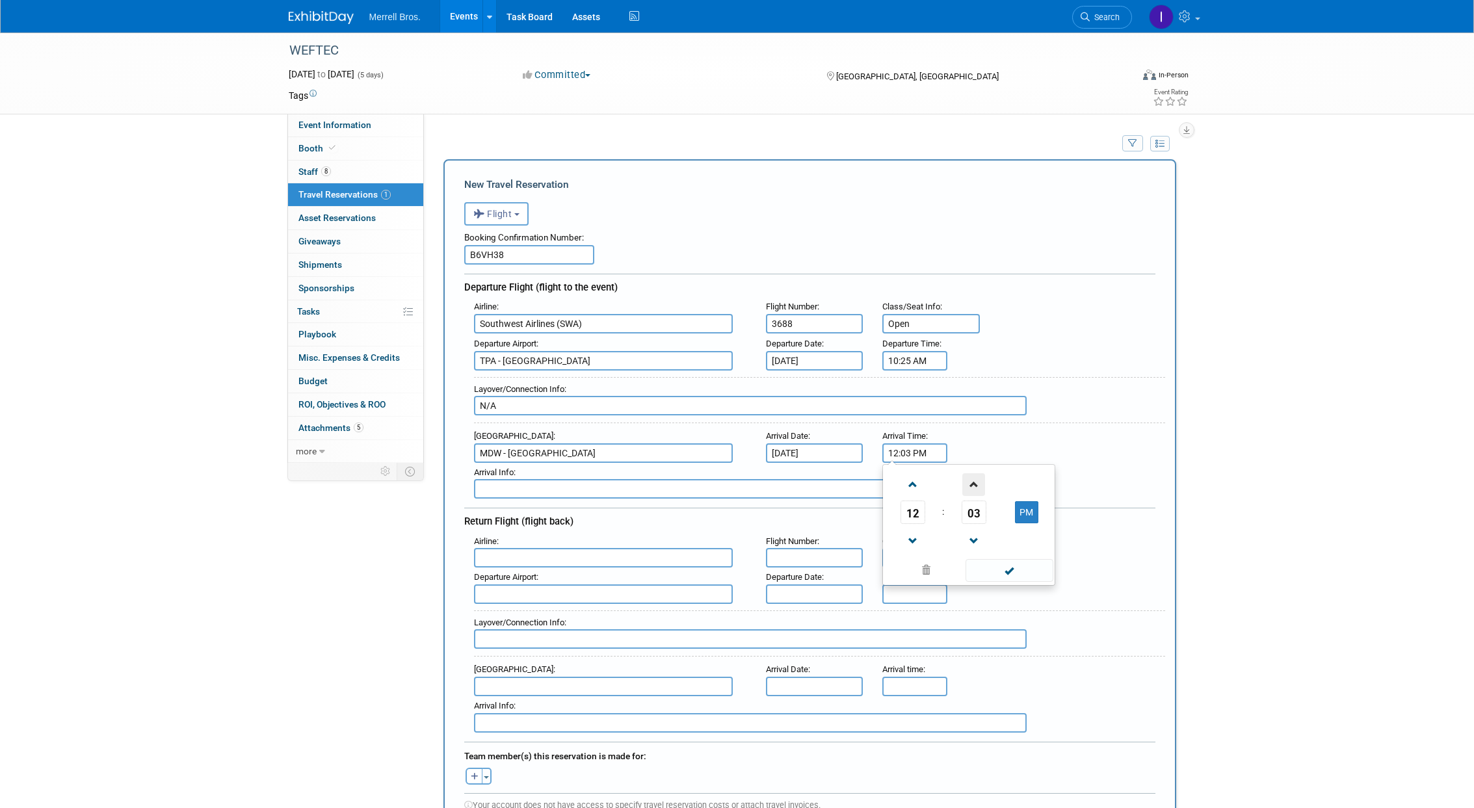
click at [974, 486] on span at bounding box center [973, 484] width 23 height 23
click at [972, 486] on span at bounding box center [973, 482] width 23 height 23
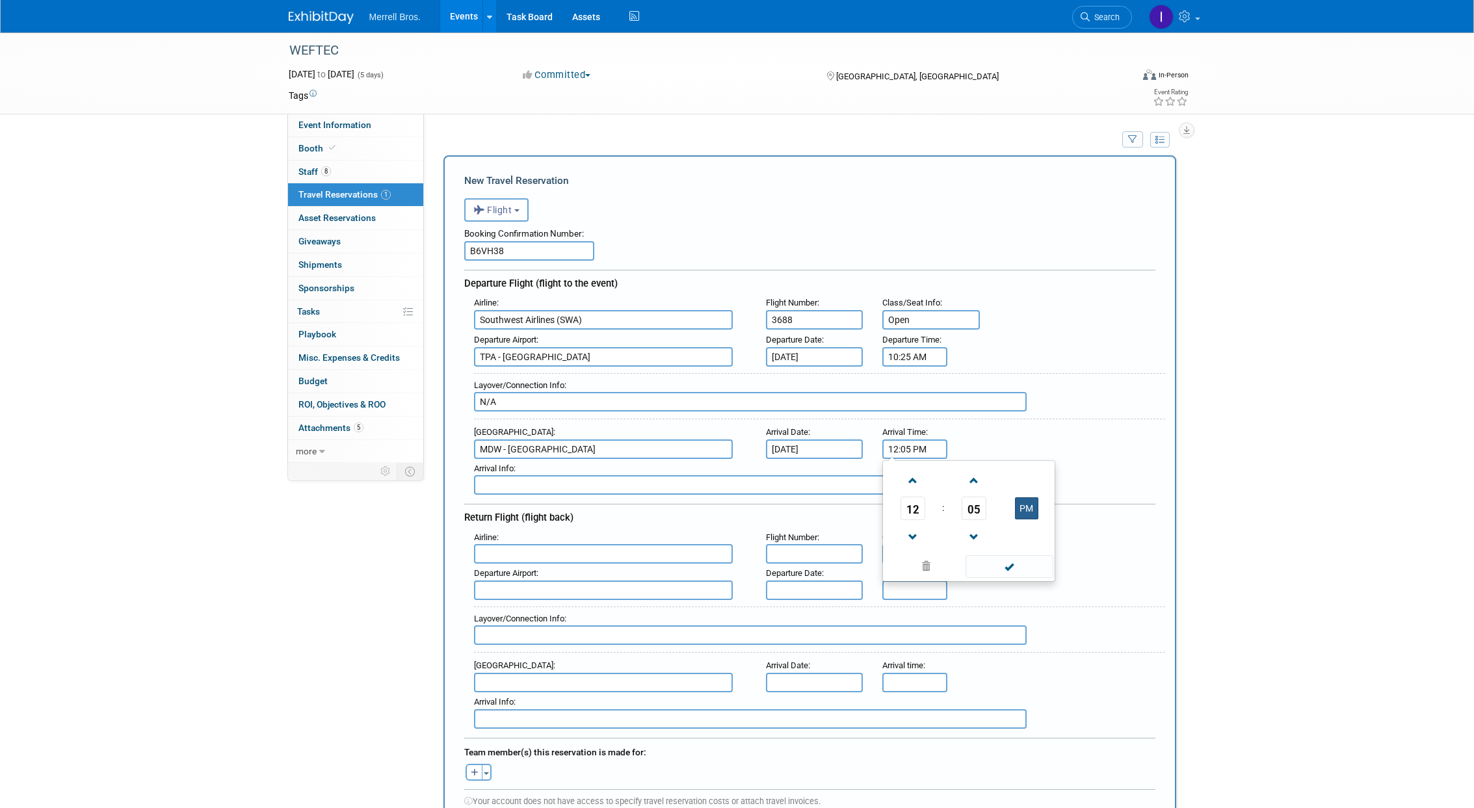
click at [1026, 511] on button "PM" at bounding box center [1026, 508] width 23 height 22
click at [1028, 503] on button "AM" at bounding box center [1026, 506] width 23 height 22
type input "12:05 PM"
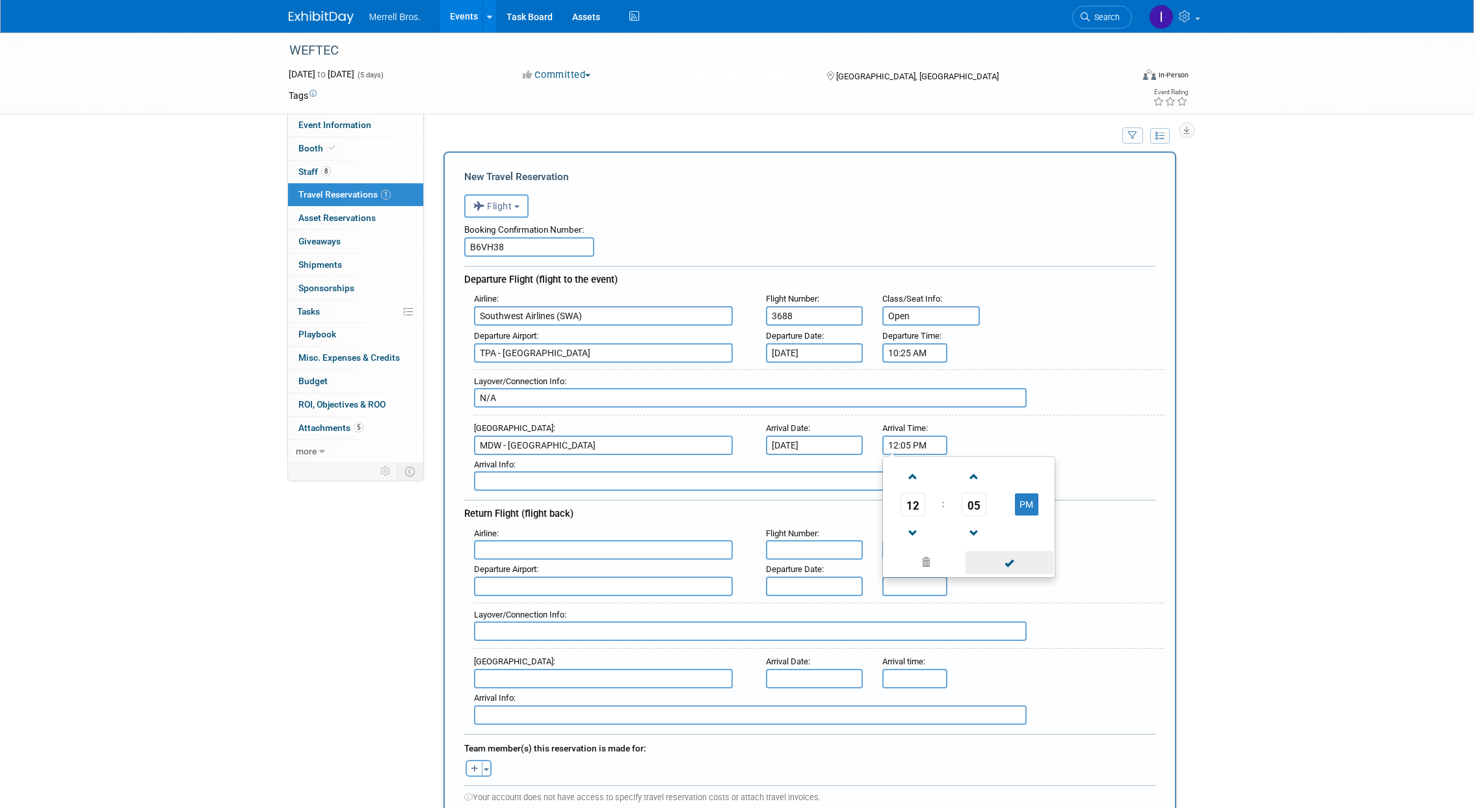
click at [1010, 564] on span at bounding box center [1009, 562] width 88 height 23
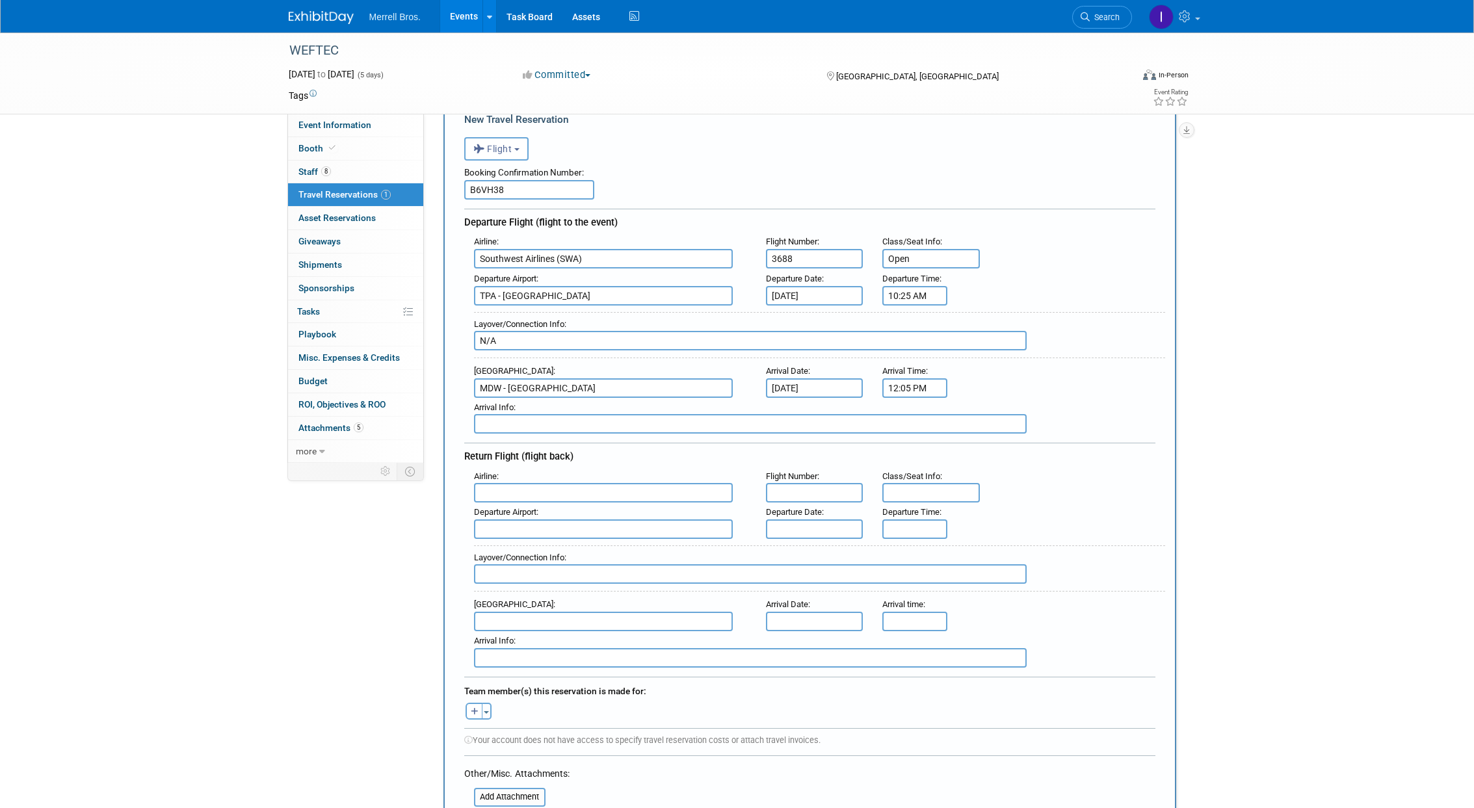
scroll to position [72, 0]
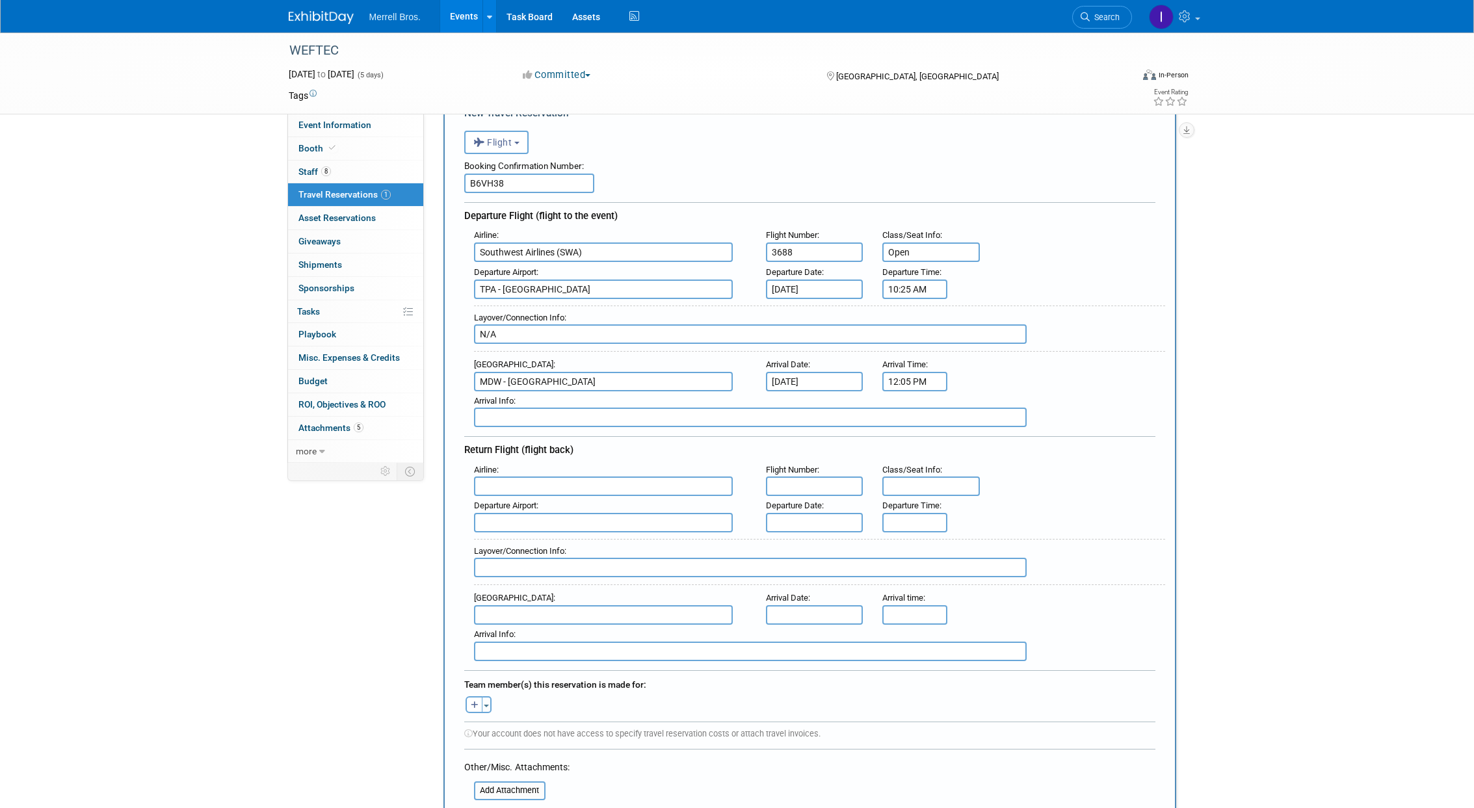
click at [565, 486] on input "text" at bounding box center [603, 487] width 259 height 20
type input "Southwest Airlines (SWA)"
type input "1738"
type input "Open"
type input "MDW - [GEOGRAPHIC_DATA]"
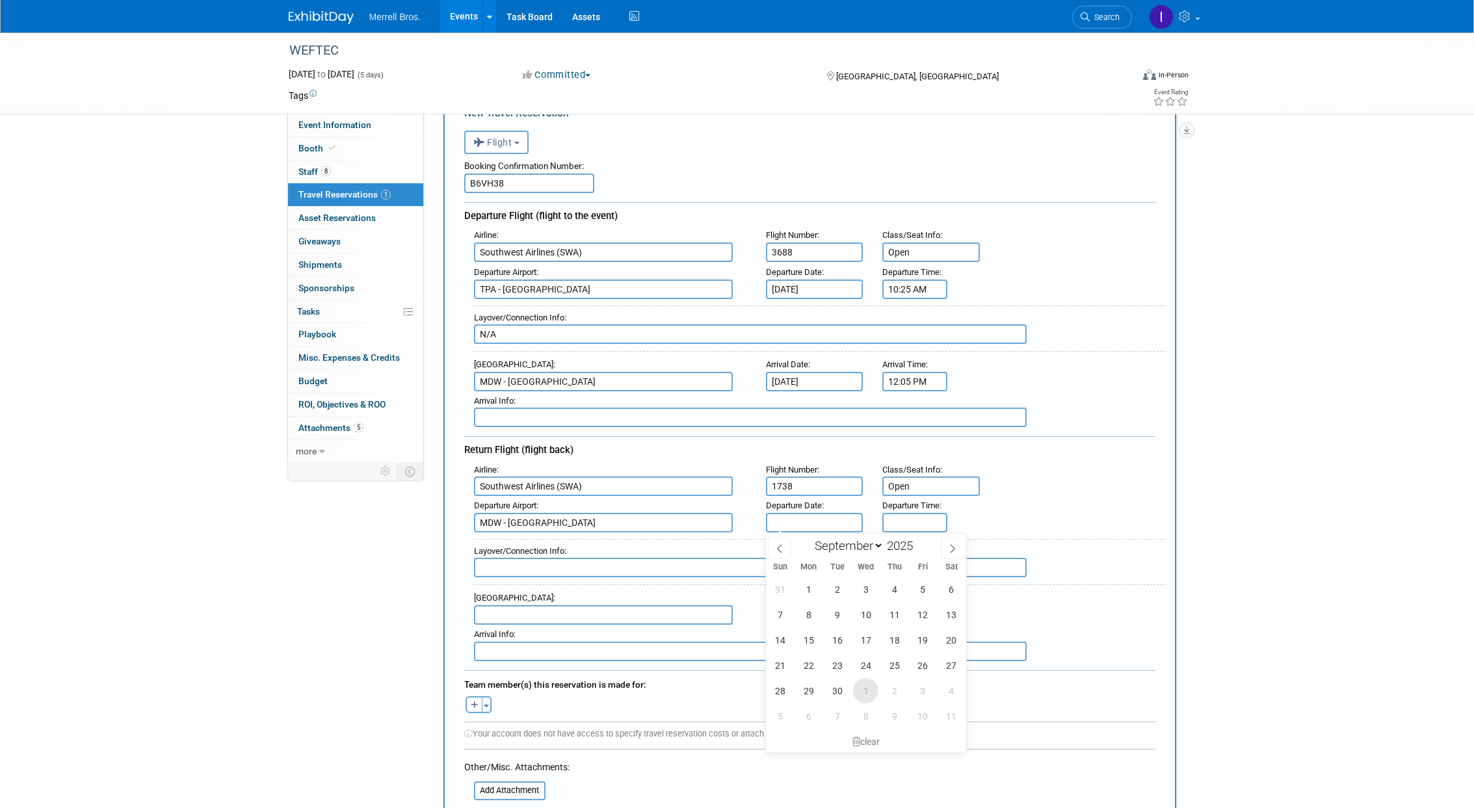
click at [867, 698] on span "1" at bounding box center [865, 690] width 25 height 25
type input "[DATE]"
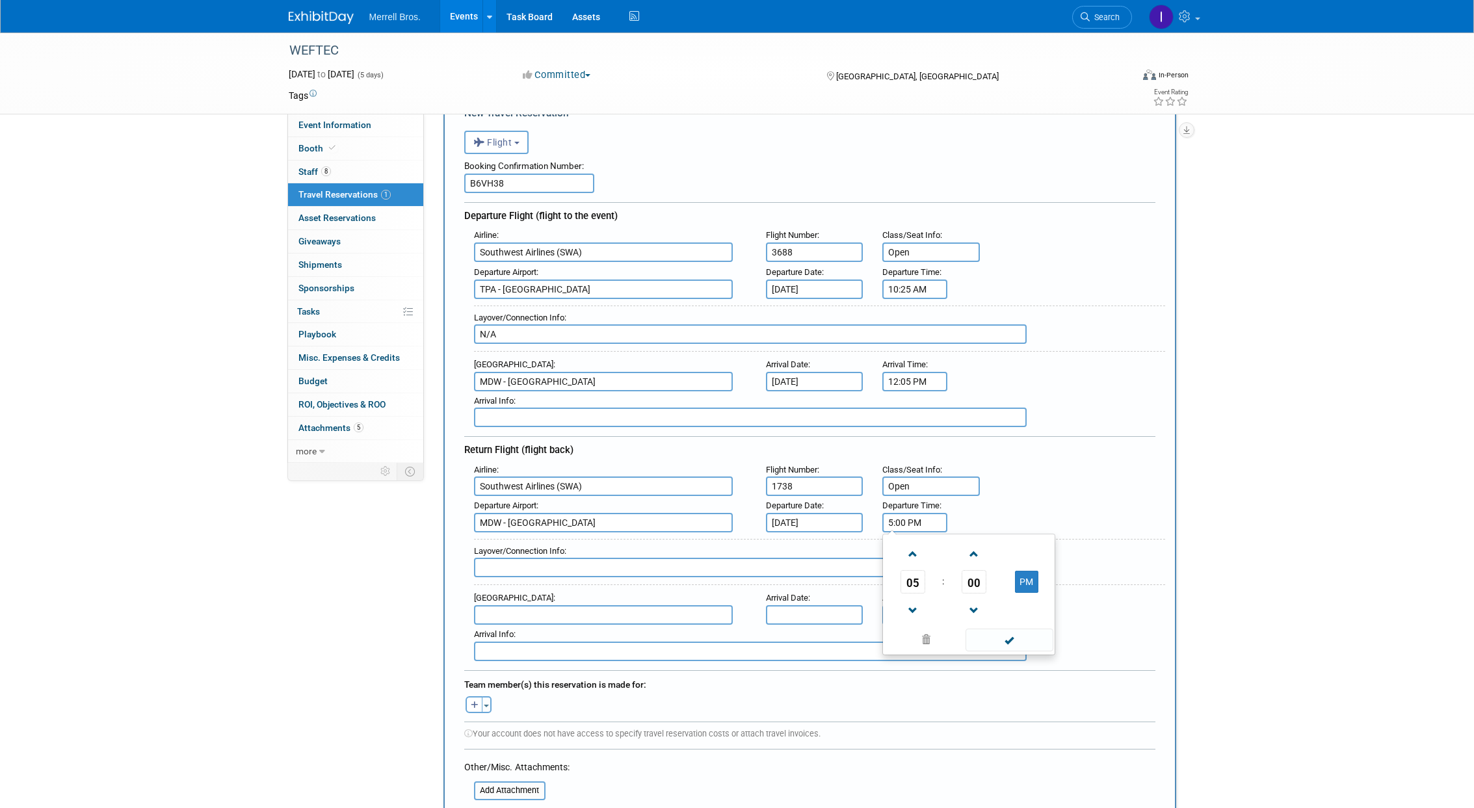
click at [921, 523] on input "5:00 PM" at bounding box center [914, 523] width 65 height 20
click at [911, 555] on span at bounding box center [912, 554] width 23 height 23
click at [971, 557] on span at bounding box center [973, 554] width 23 height 23
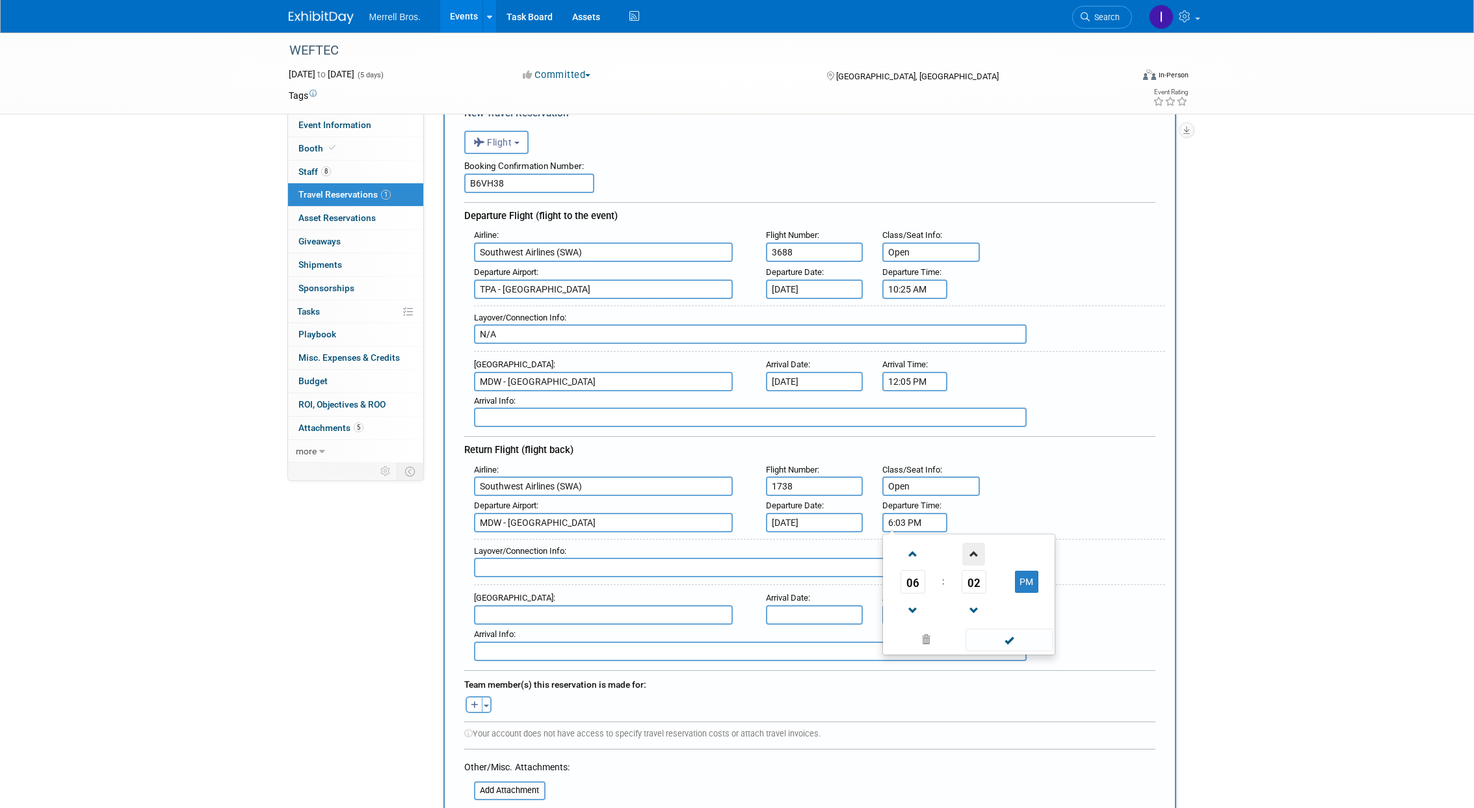
click at [971, 557] on span at bounding box center [973, 554] width 23 height 23
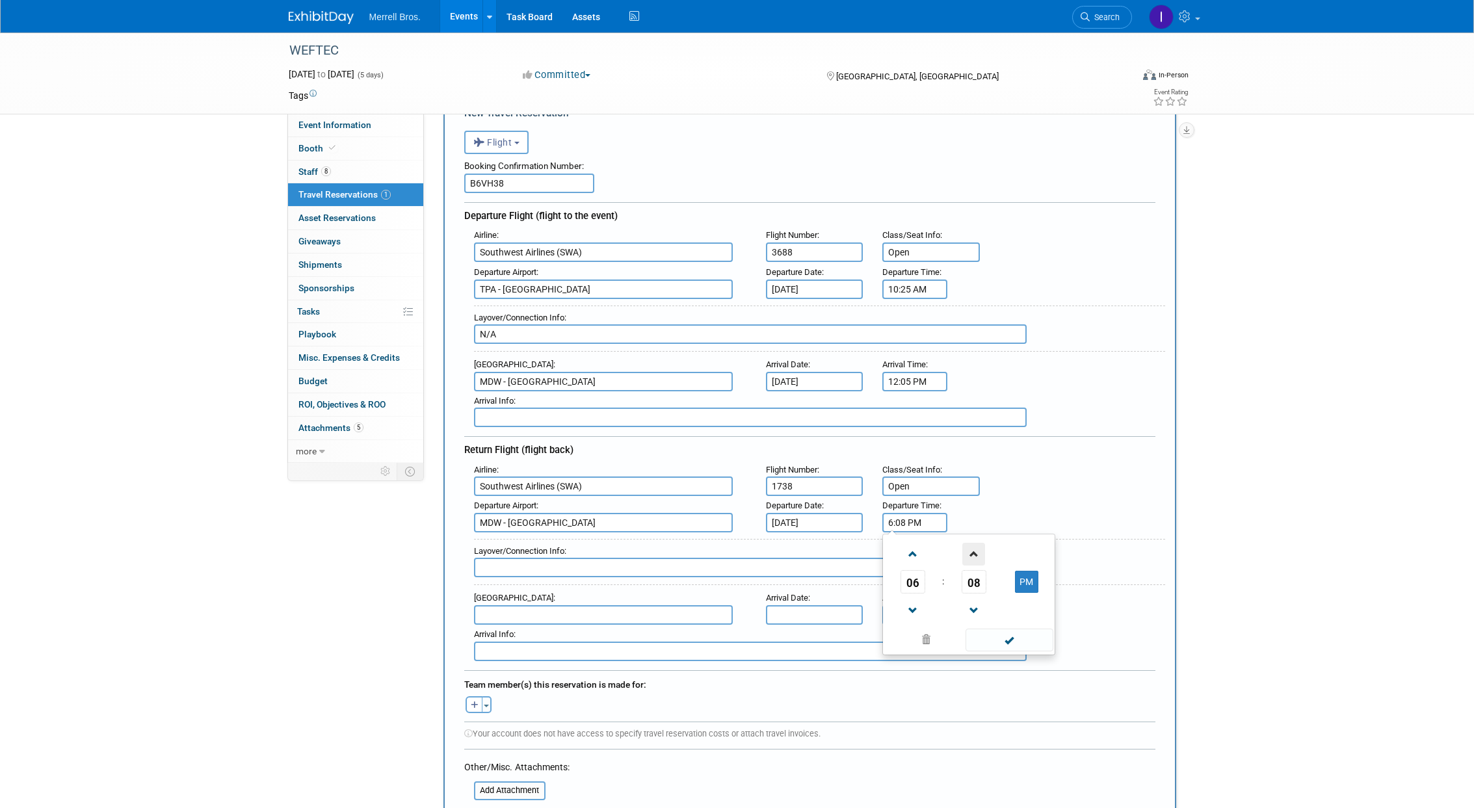
click at [971, 557] on span at bounding box center [973, 554] width 23 height 23
click at [1020, 639] on span at bounding box center [1009, 640] width 88 height 23
type input "6:10 PM"
click at [644, 569] on input "text" at bounding box center [750, 568] width 553 height 20
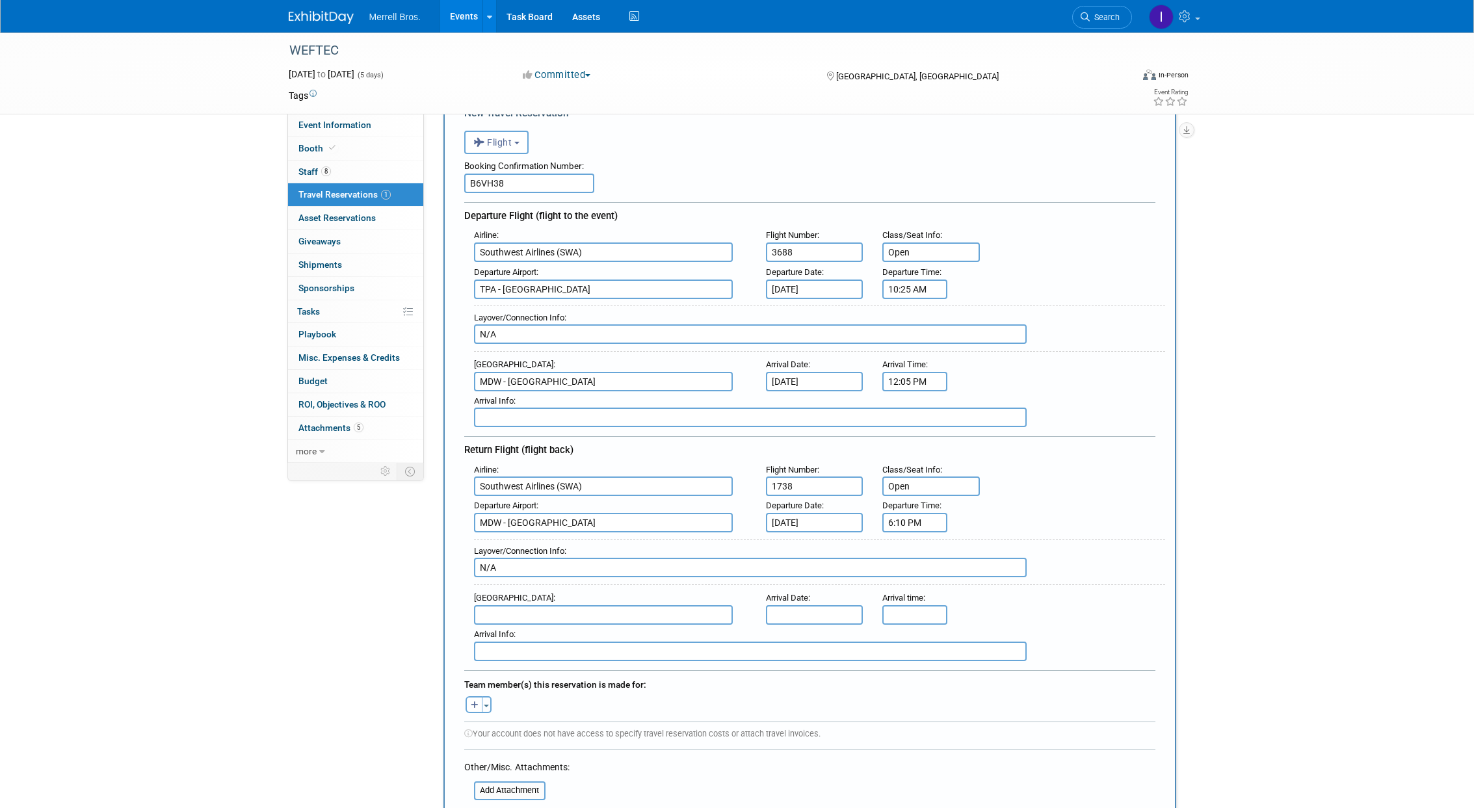
type input "N/A"
type input "TPA - [GEOGRAPHIC_DATA]"
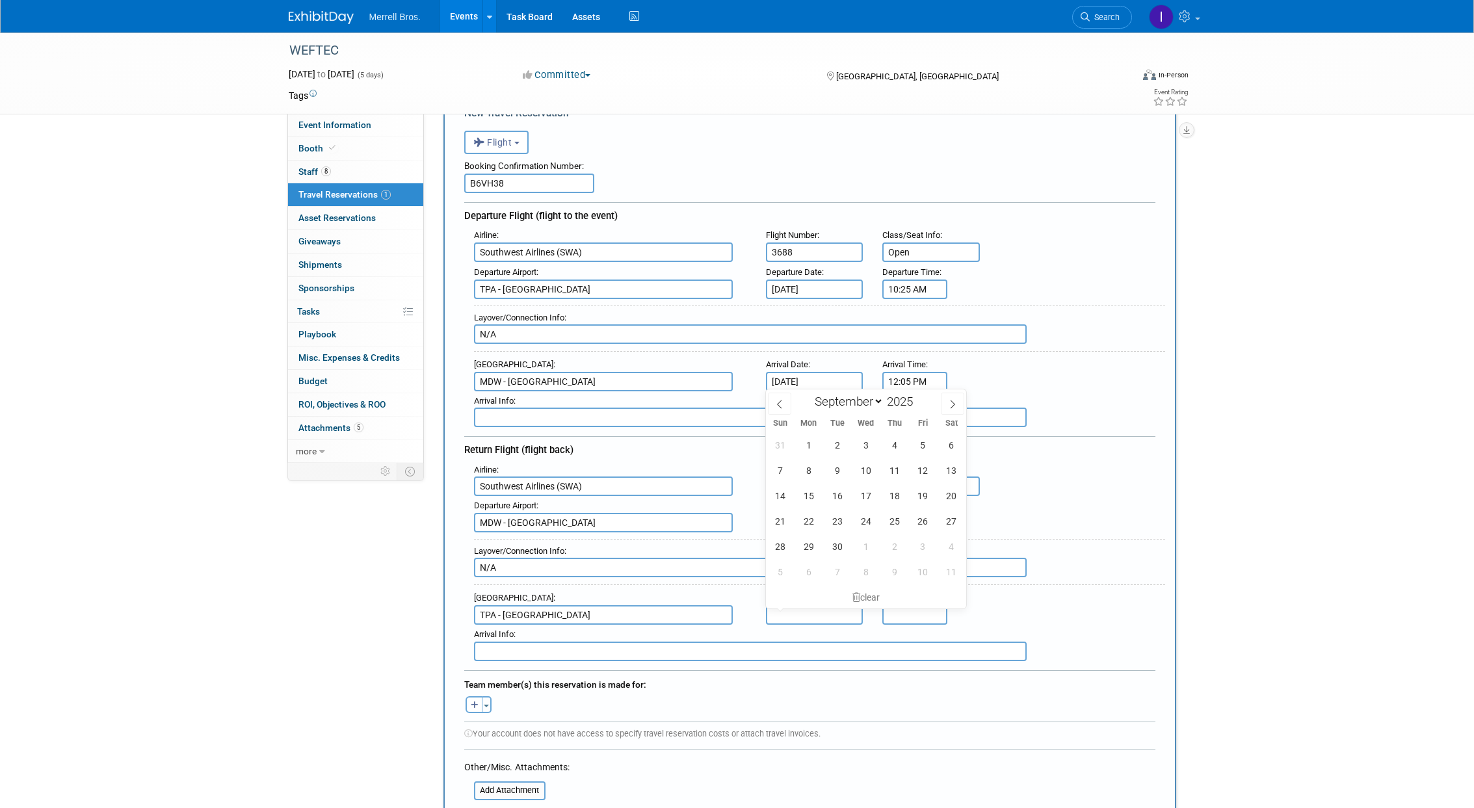
click at [820, 620] on input "text" at bounding box center [815, 615] width 98 height 20
click at [869, 549] on span "1" at bounding box center [865, 546] width 25 height 25
type input "[DATE]"
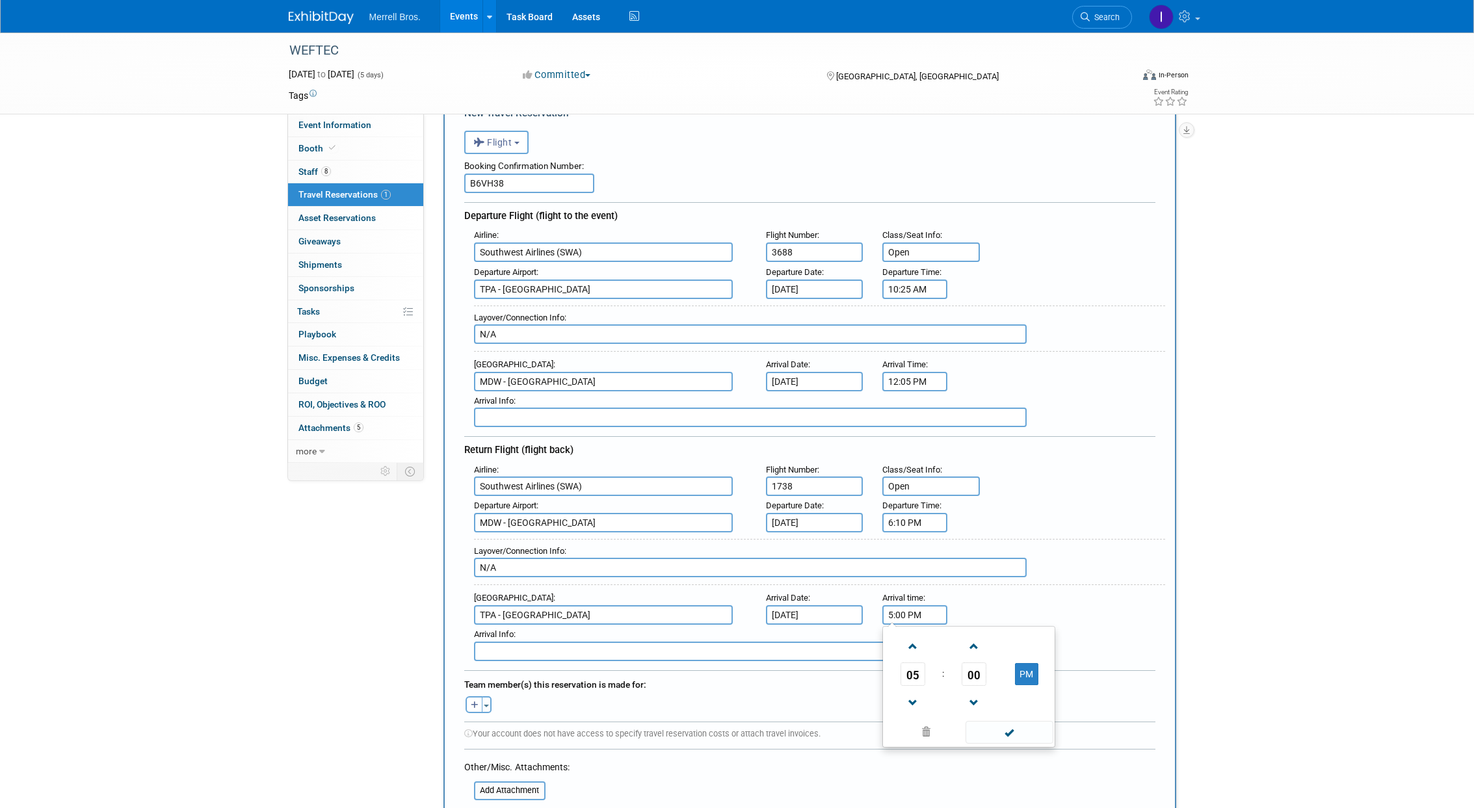
click at [913, 614] on input "5:00 PM" at bounding box center [914, 615] width 65 height 20
click at [913, 653] on span at bounding box center [912, 646] width 23 height 23
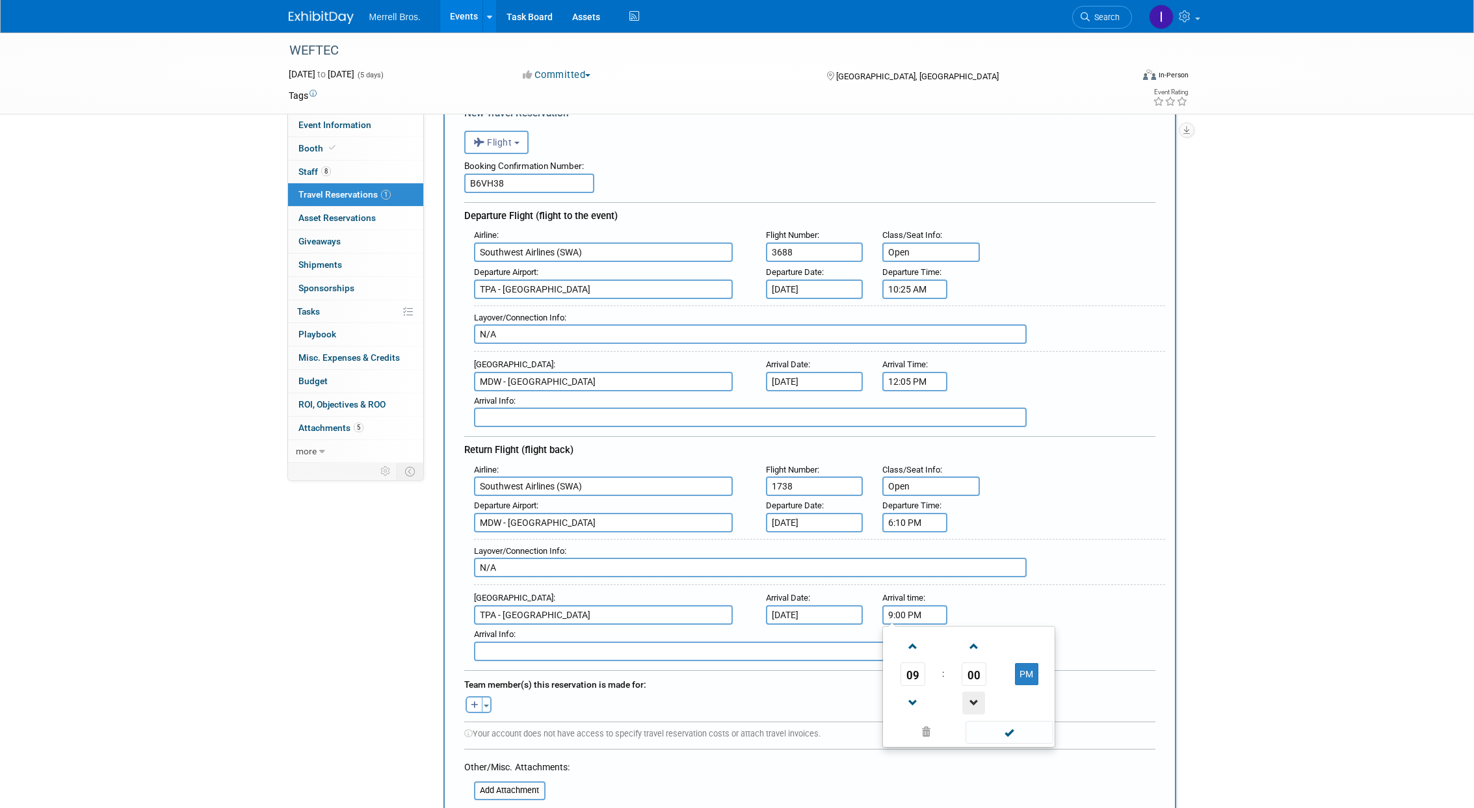
click at [969, 707] on span at bounding box center [973, 703] width 23 height 23
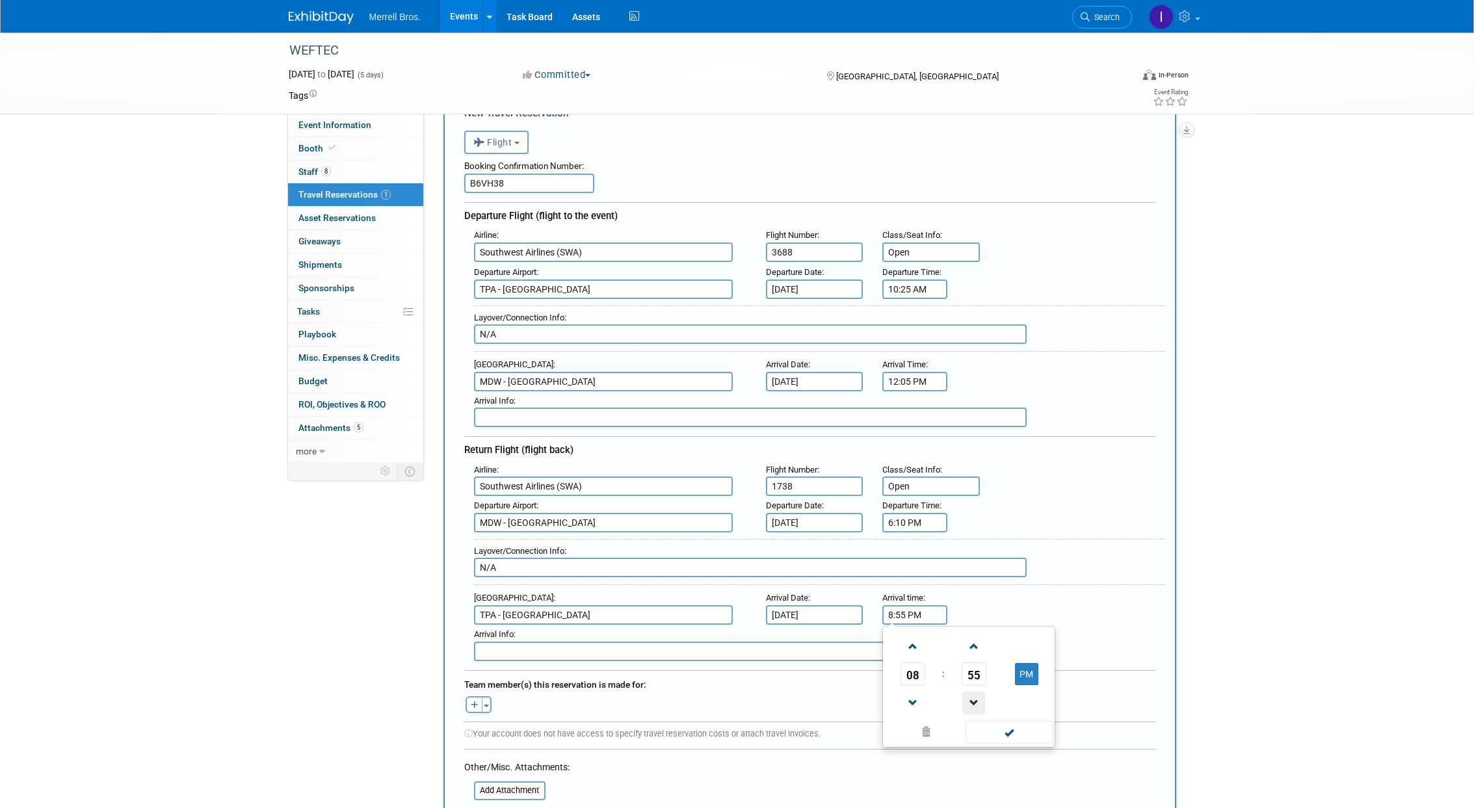
click at [969, 707] on span at bounding box center [973, 703] width 23 height 23
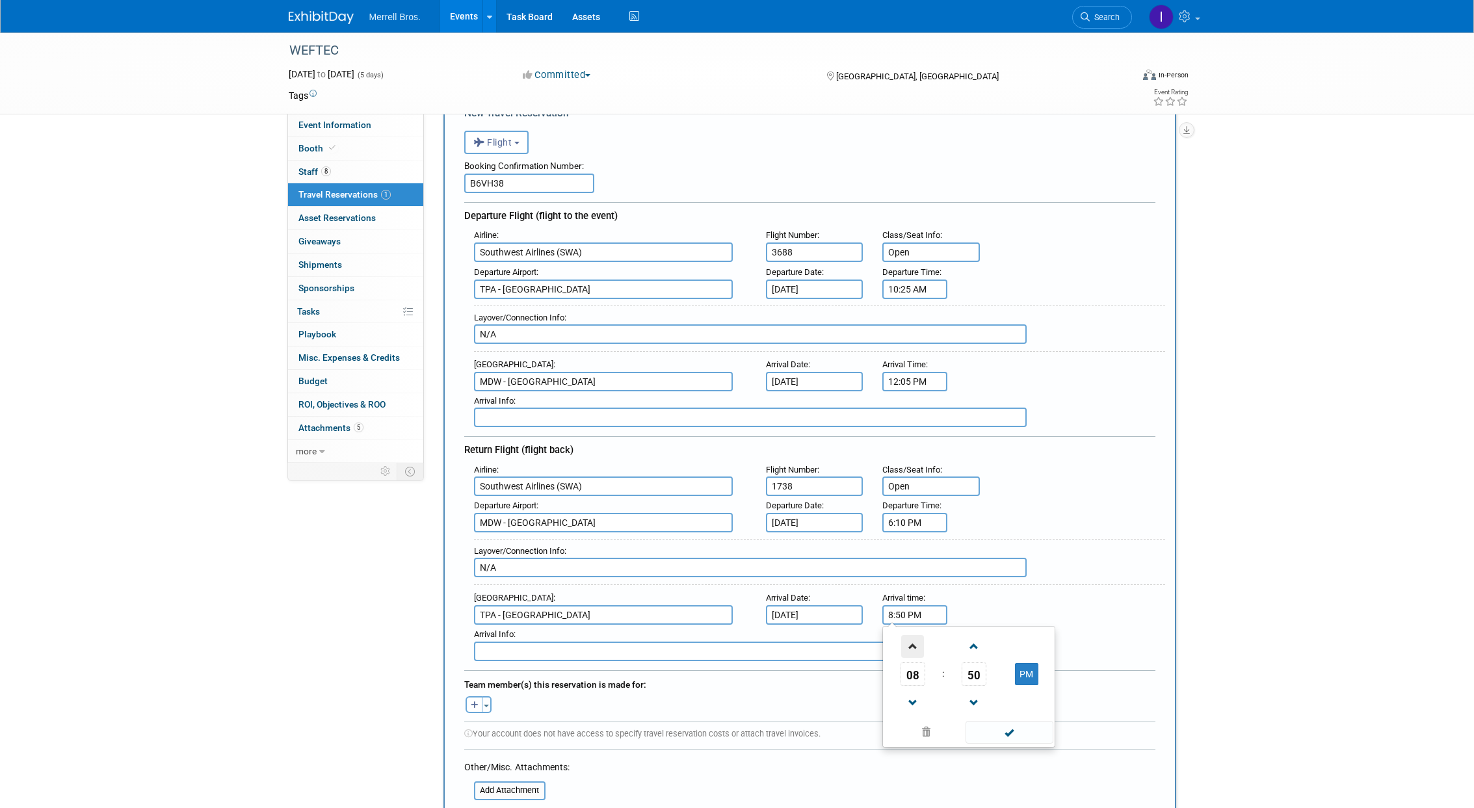
click at [907, 651] on span at bounding box center [912, 646] width 23 height 23
type input "9:50 PM"
click at [1008, 736] on span at bounding box center [1009, 732] width 88 height 23
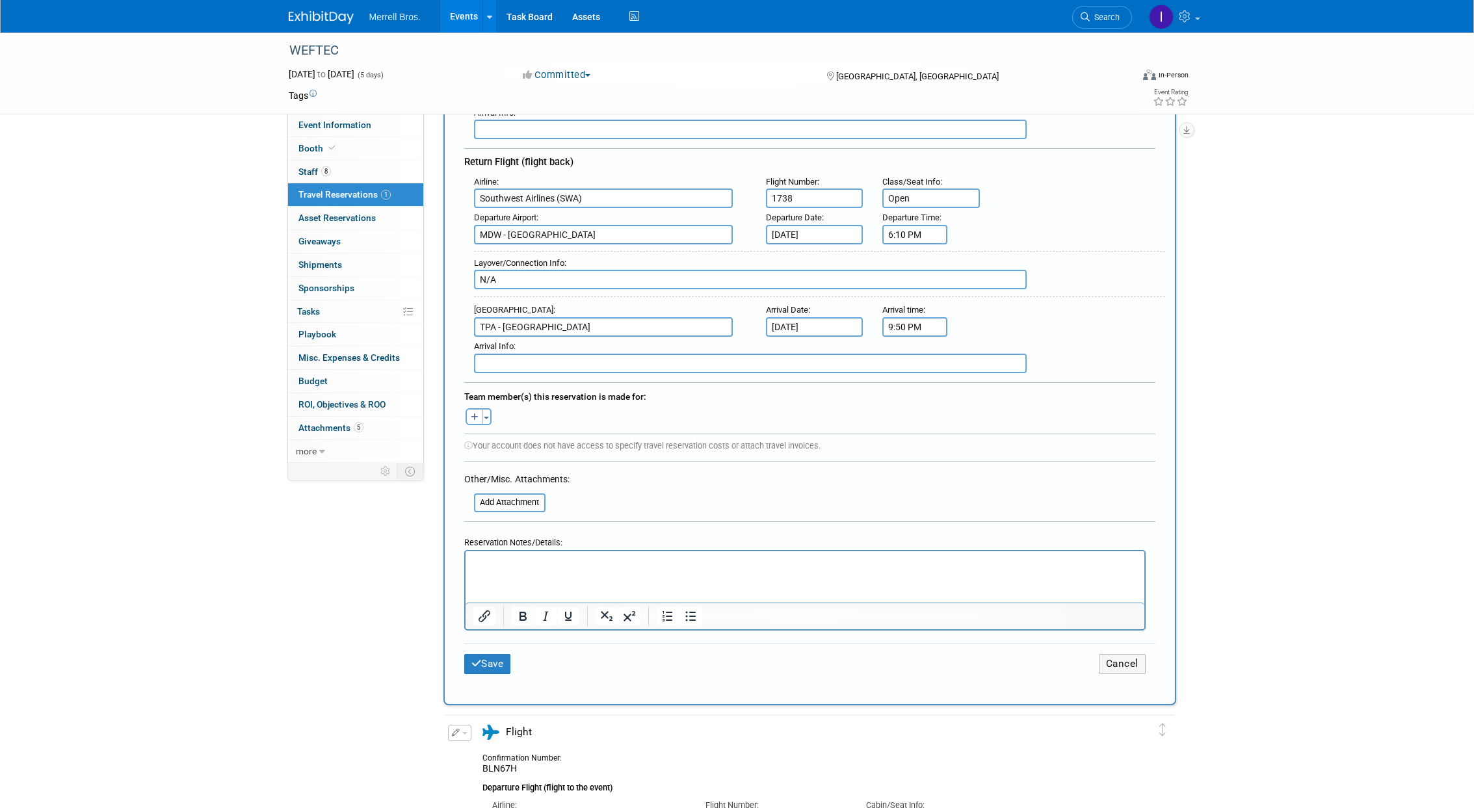
scroll to position [361, 0]
click at [487, 421] on button "Toggle Dropdown" at bounding box center [487, 415] width 10 height 17
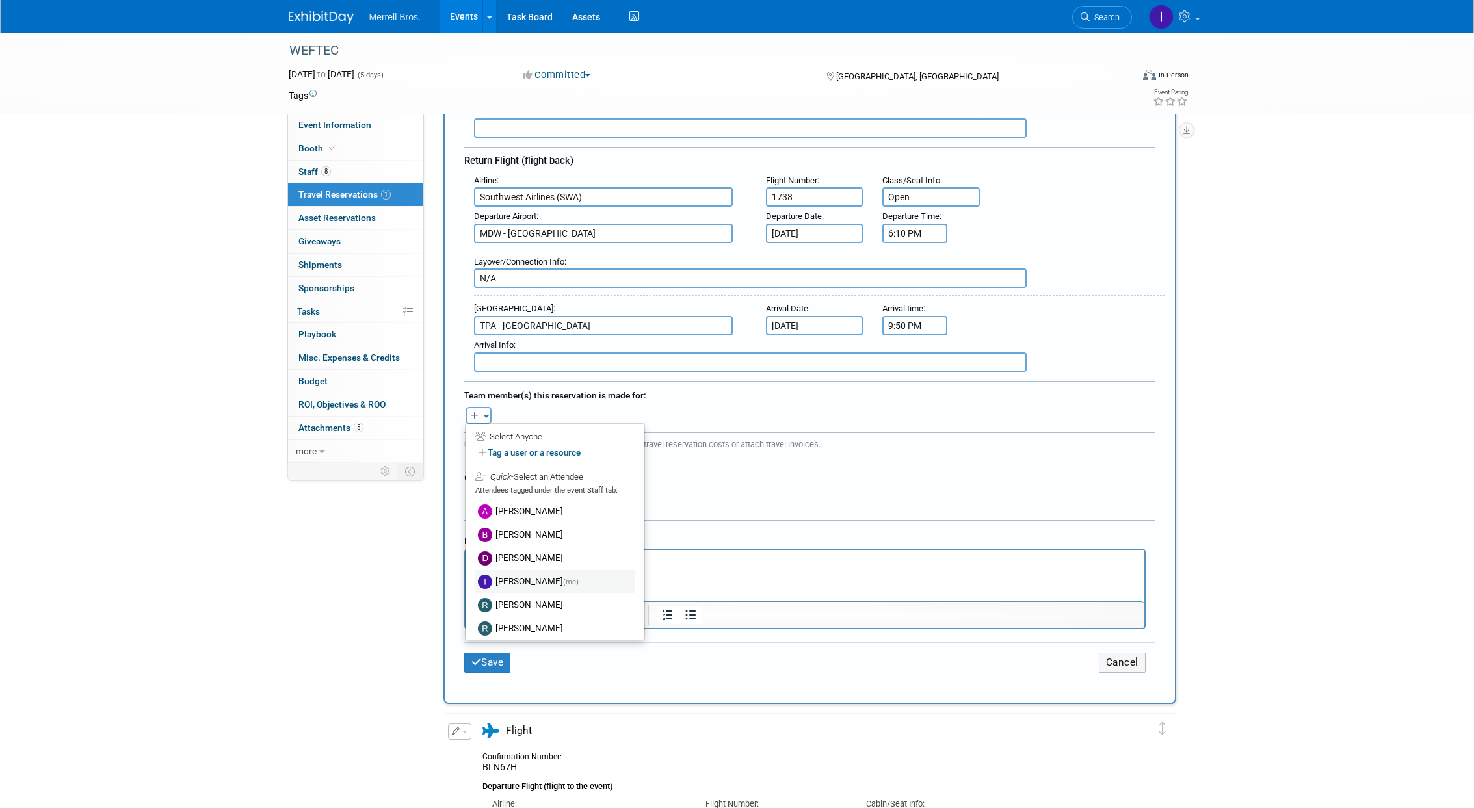
click at [553, 589] on label "[PERSON_NAME] (me)" at bounding box center [555, 581] width 161 height 23
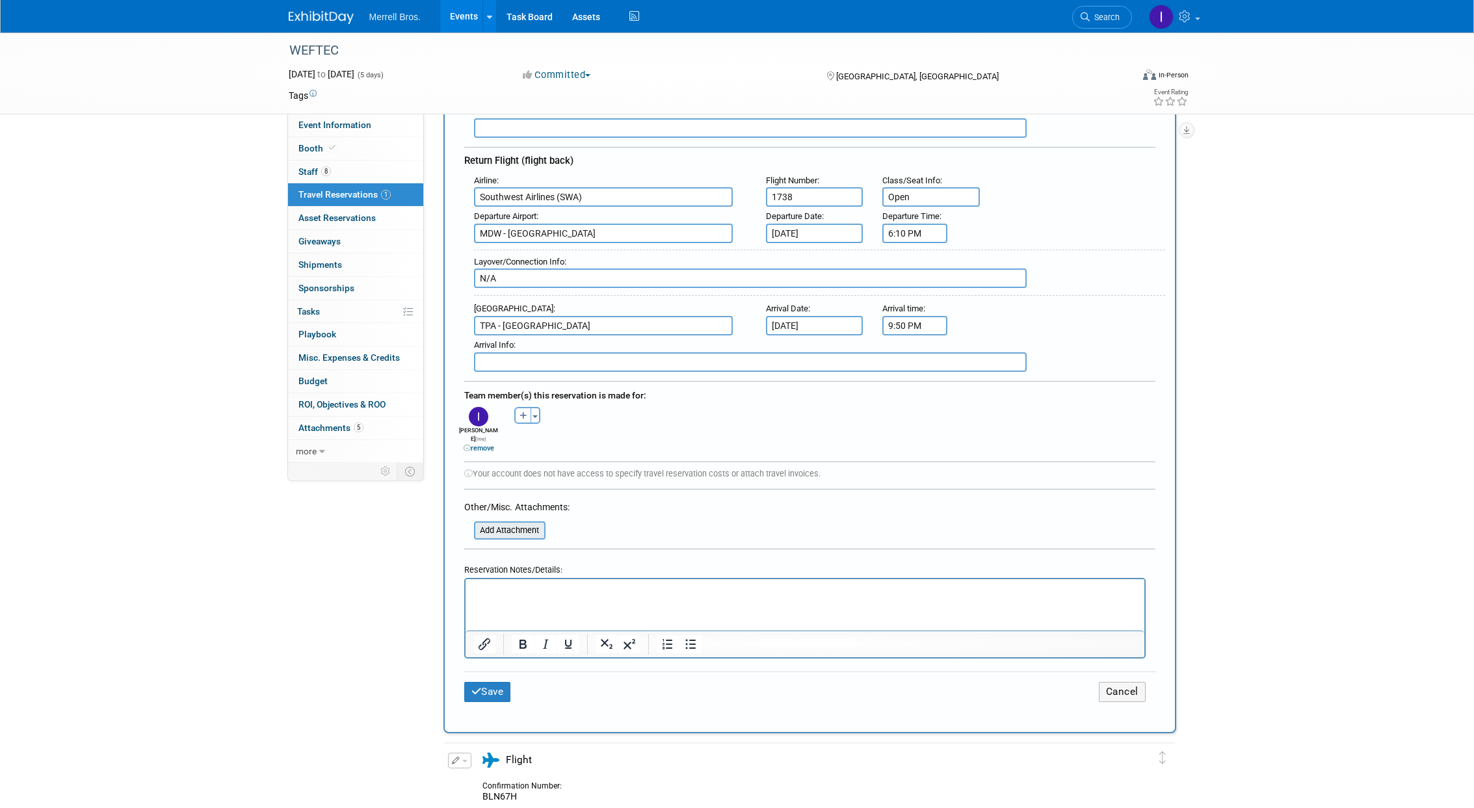
click at [521, 523] on input "file" at bounding box center [466, 531] width 155 height 16
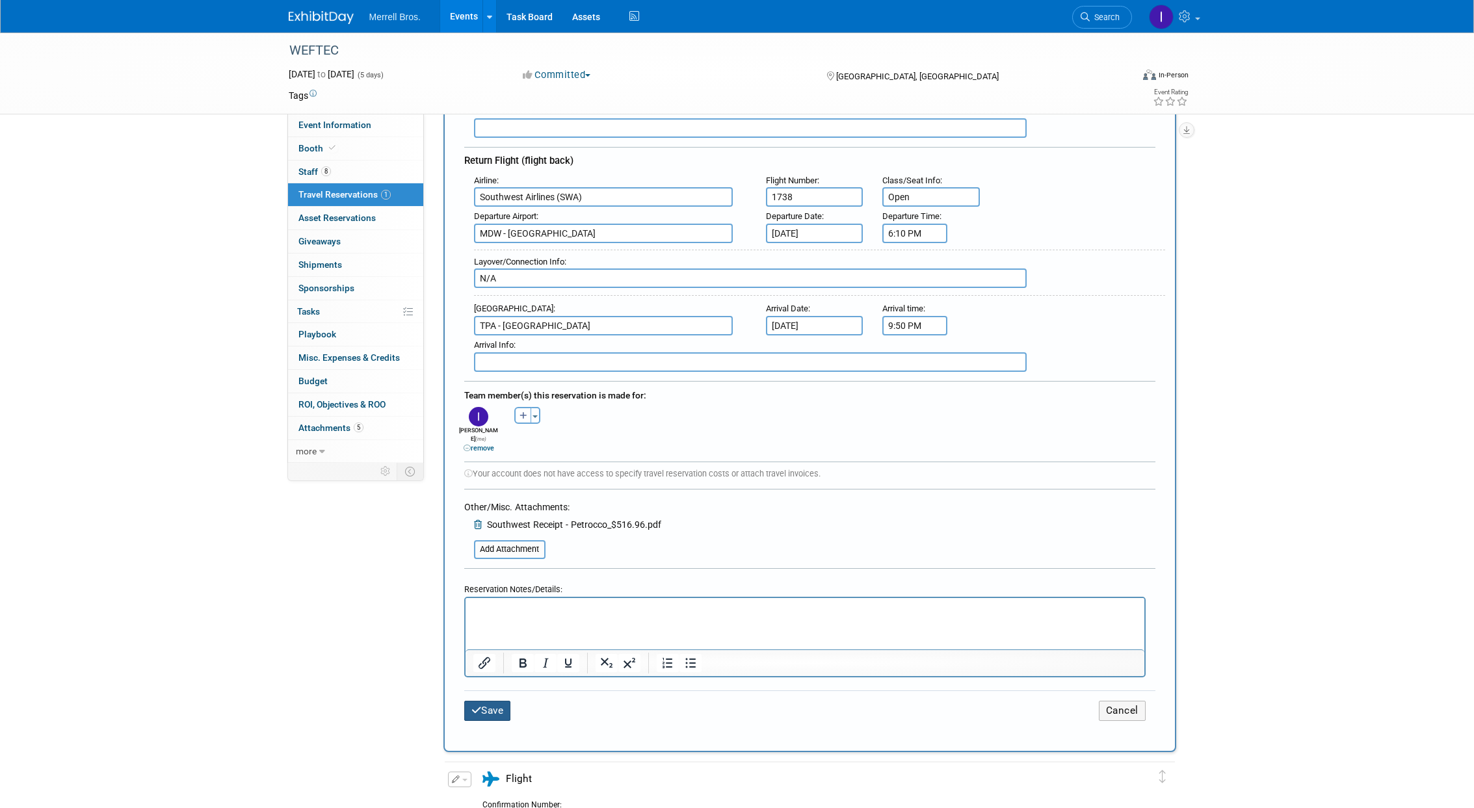
click at [499, 703] on button "Save" at bounding box center [487, 711] width 47 height 20
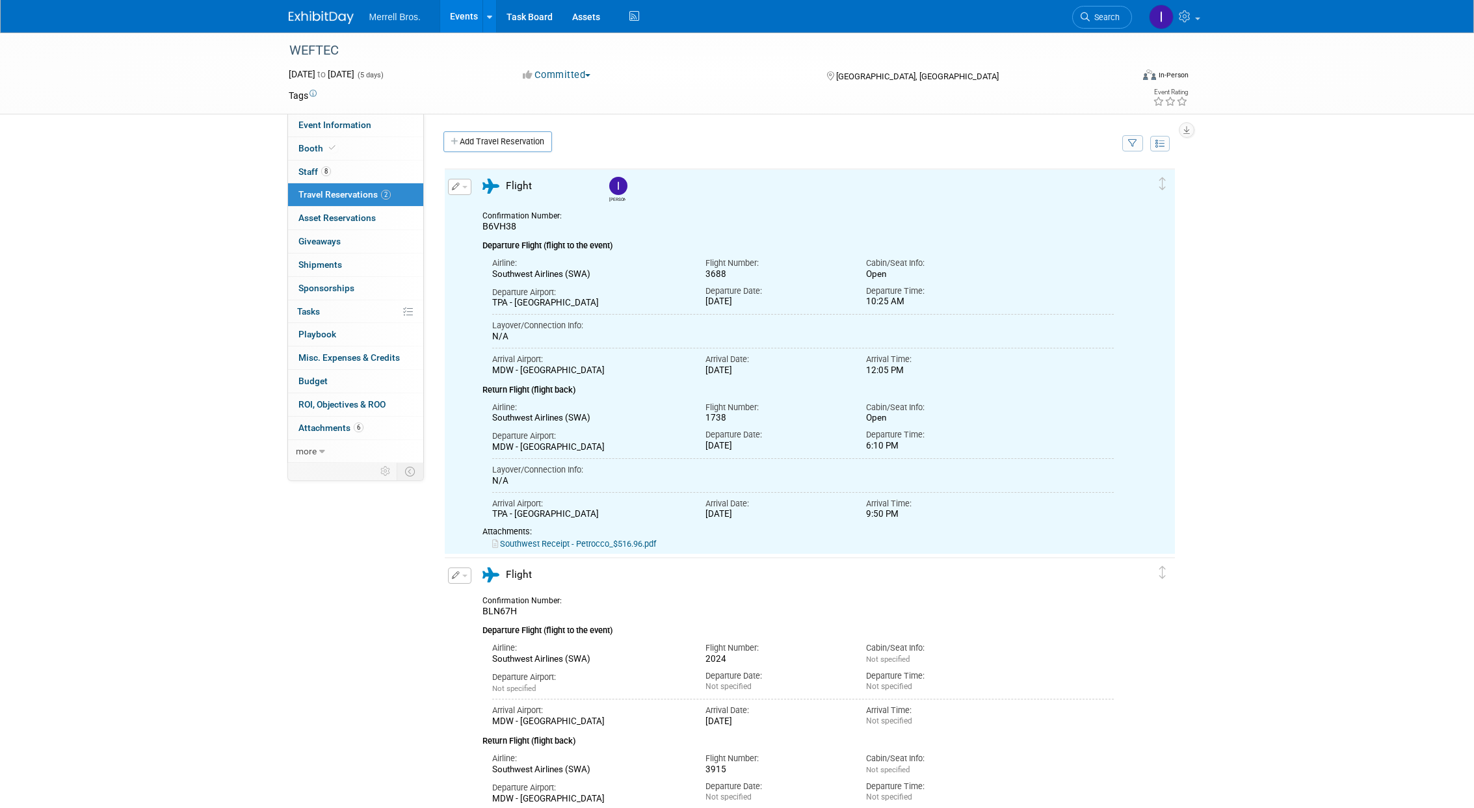
scroll to position [0, 0]
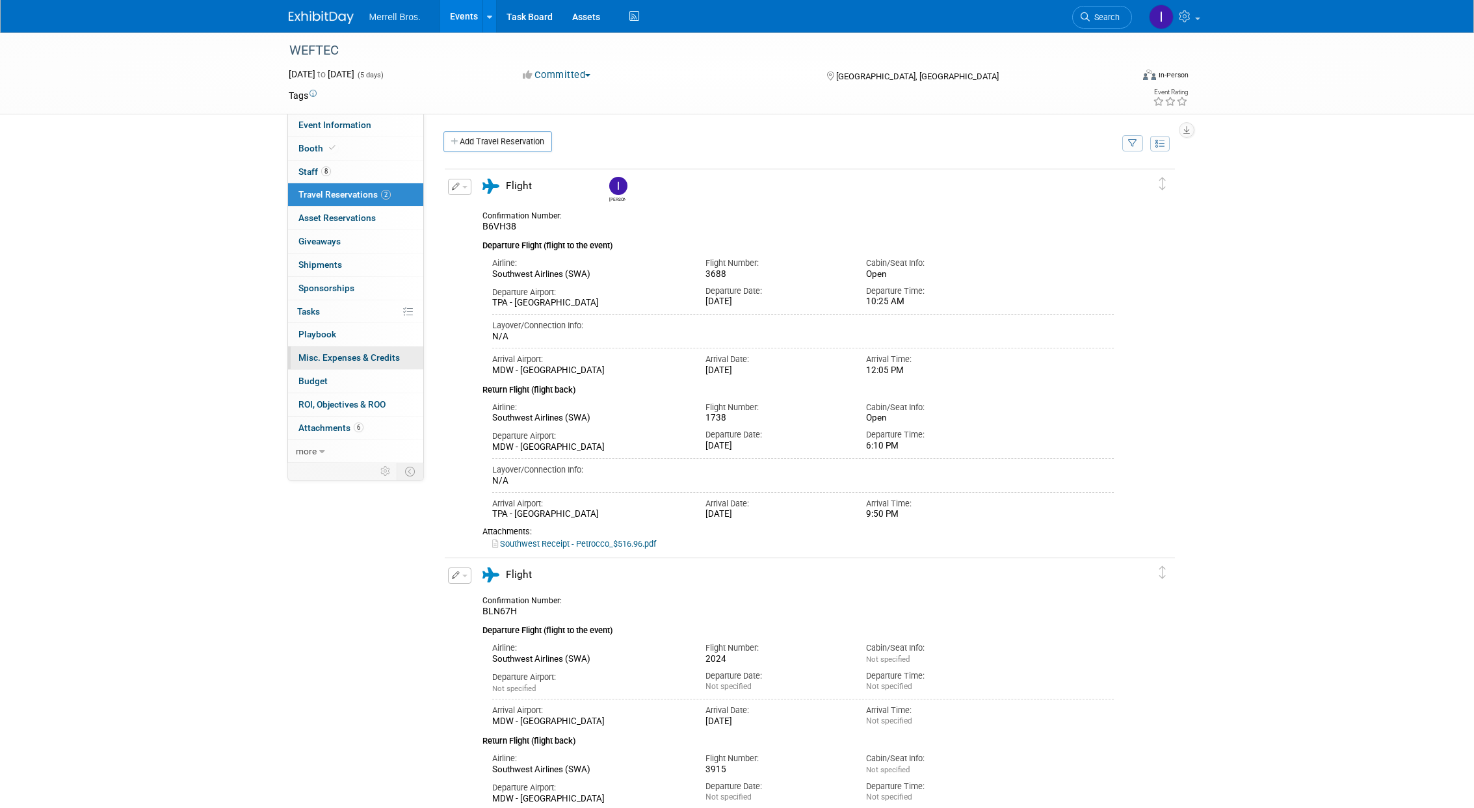
click at [384, 355] on span "Misc. Expenses & Credits 0" at bounding box center [348, 357] width 101 height 10
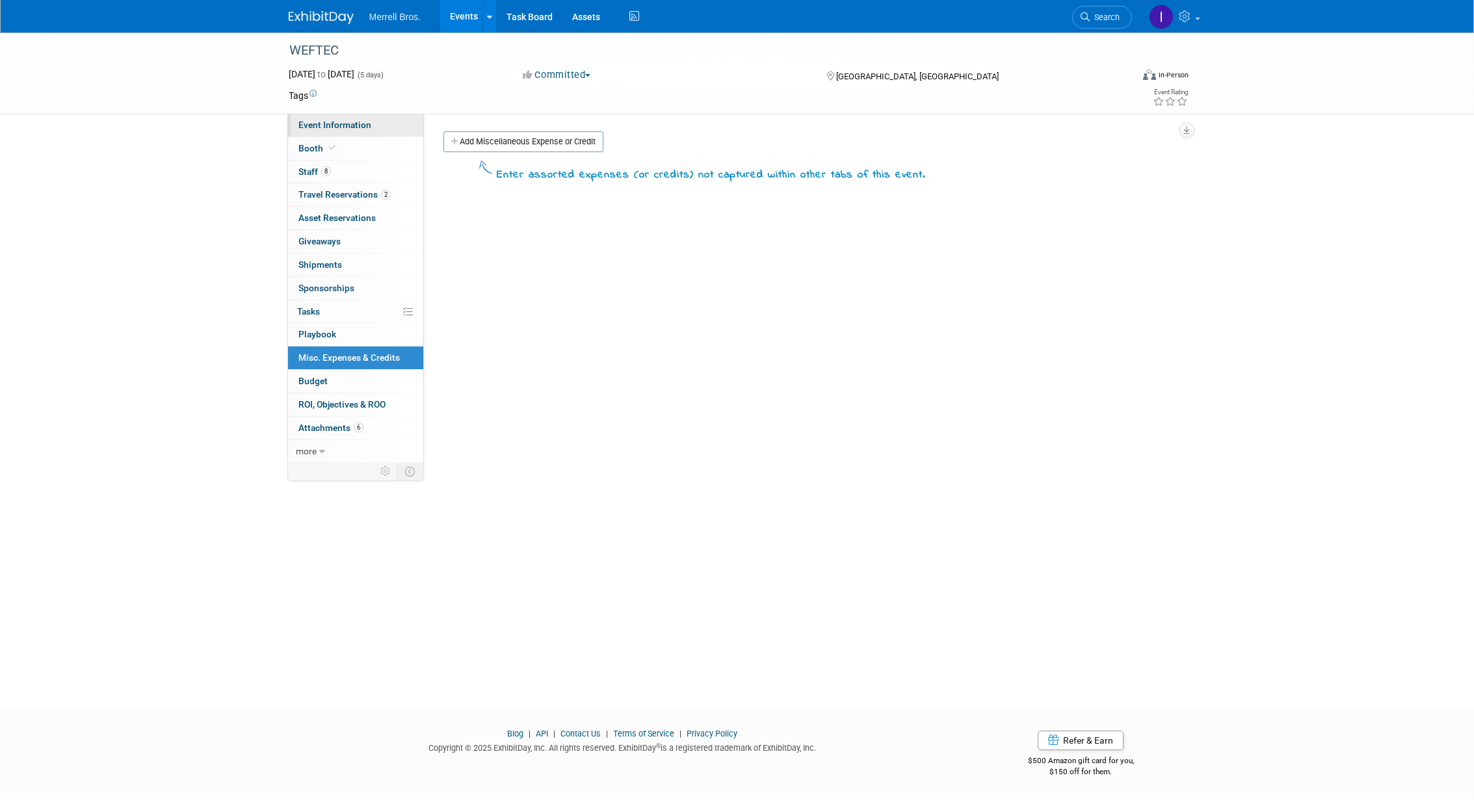
click at [339, 127] on span "Event Information" at bounding box center [334, 125] width 73 height 10
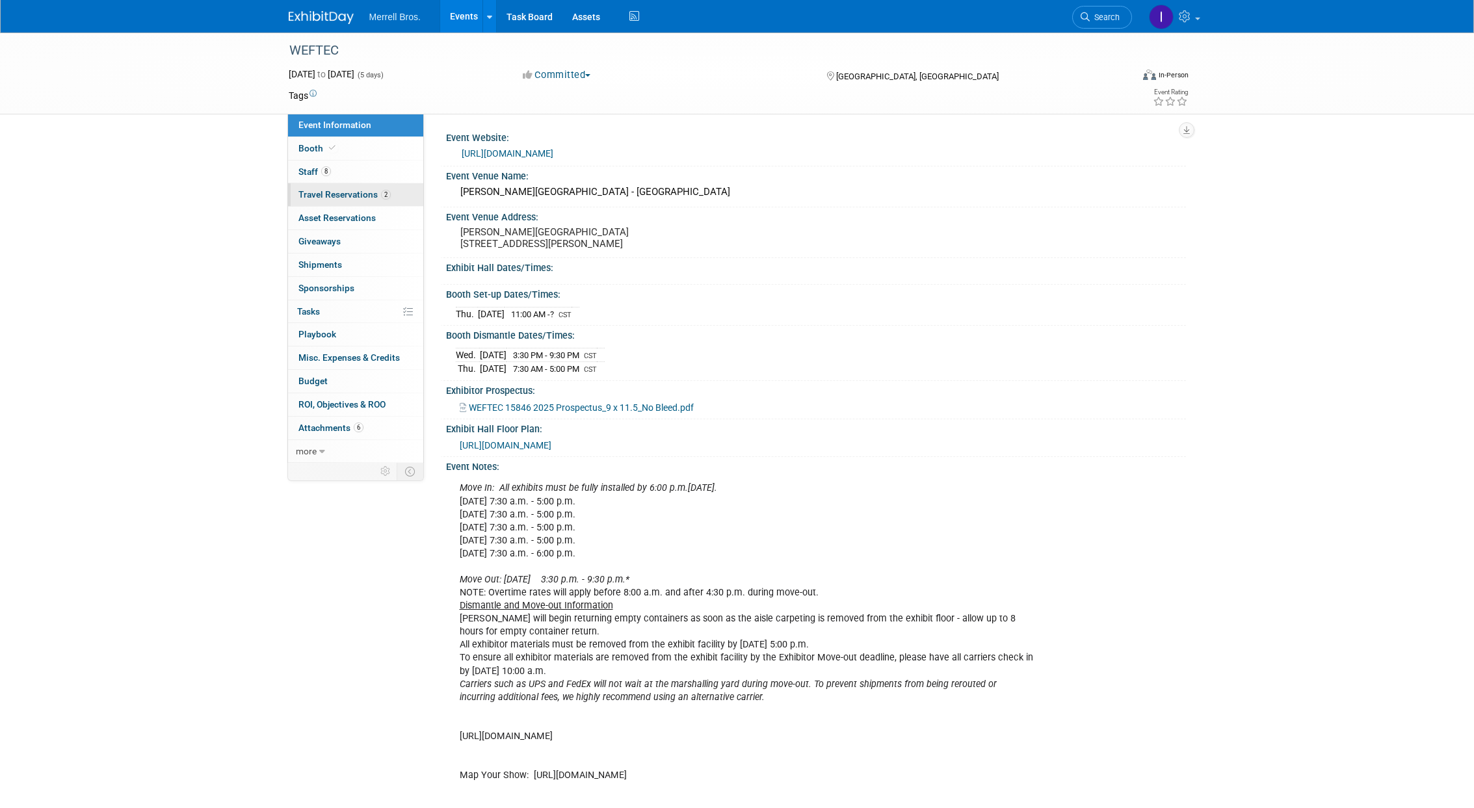
click at [343, 196] on span "Travel Reservations 2" at bounding box center [344, 194] width 92 height 10
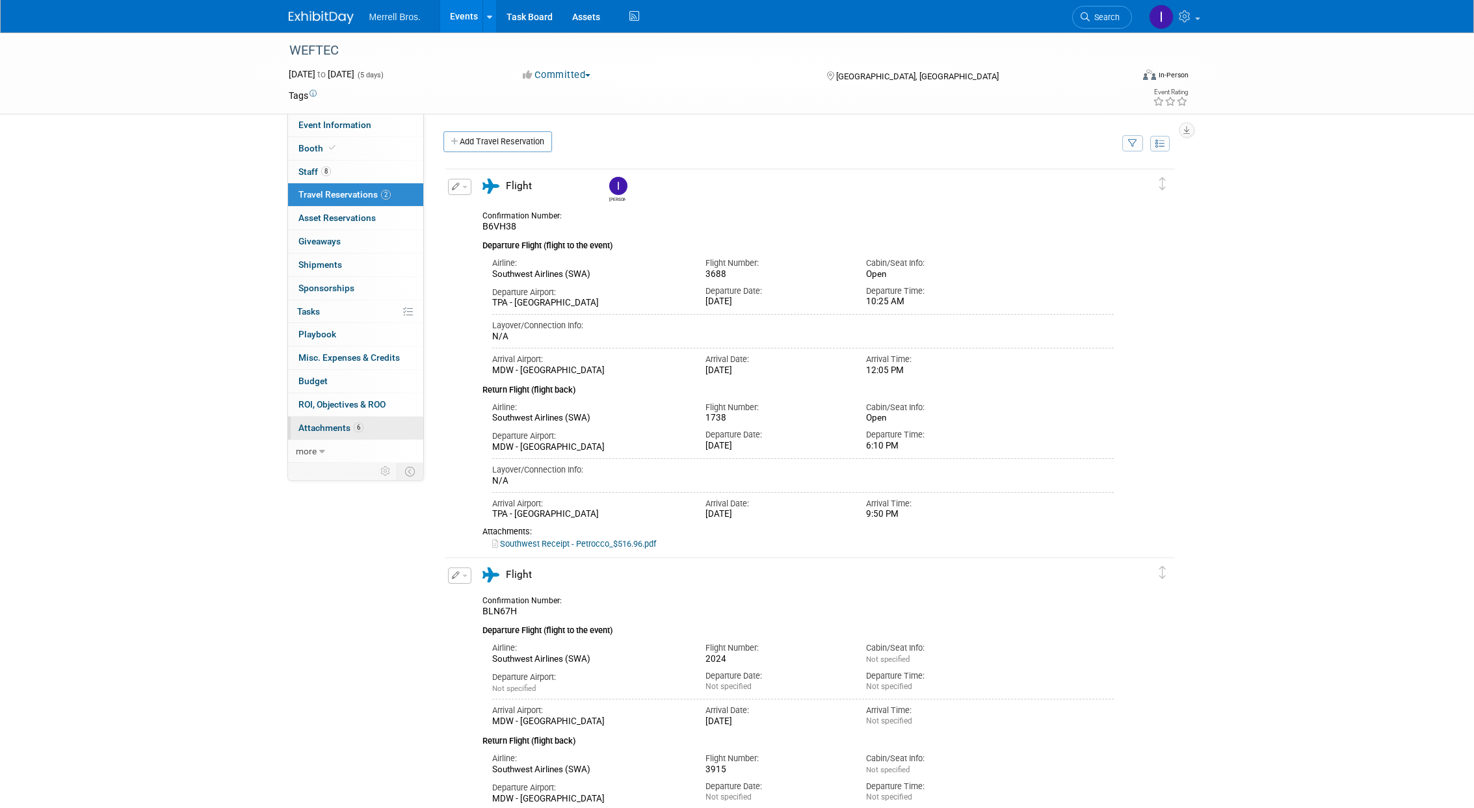
click at [346, 432] on span "Attachments 6" at bounding box center [330, 428] width 65 height 10
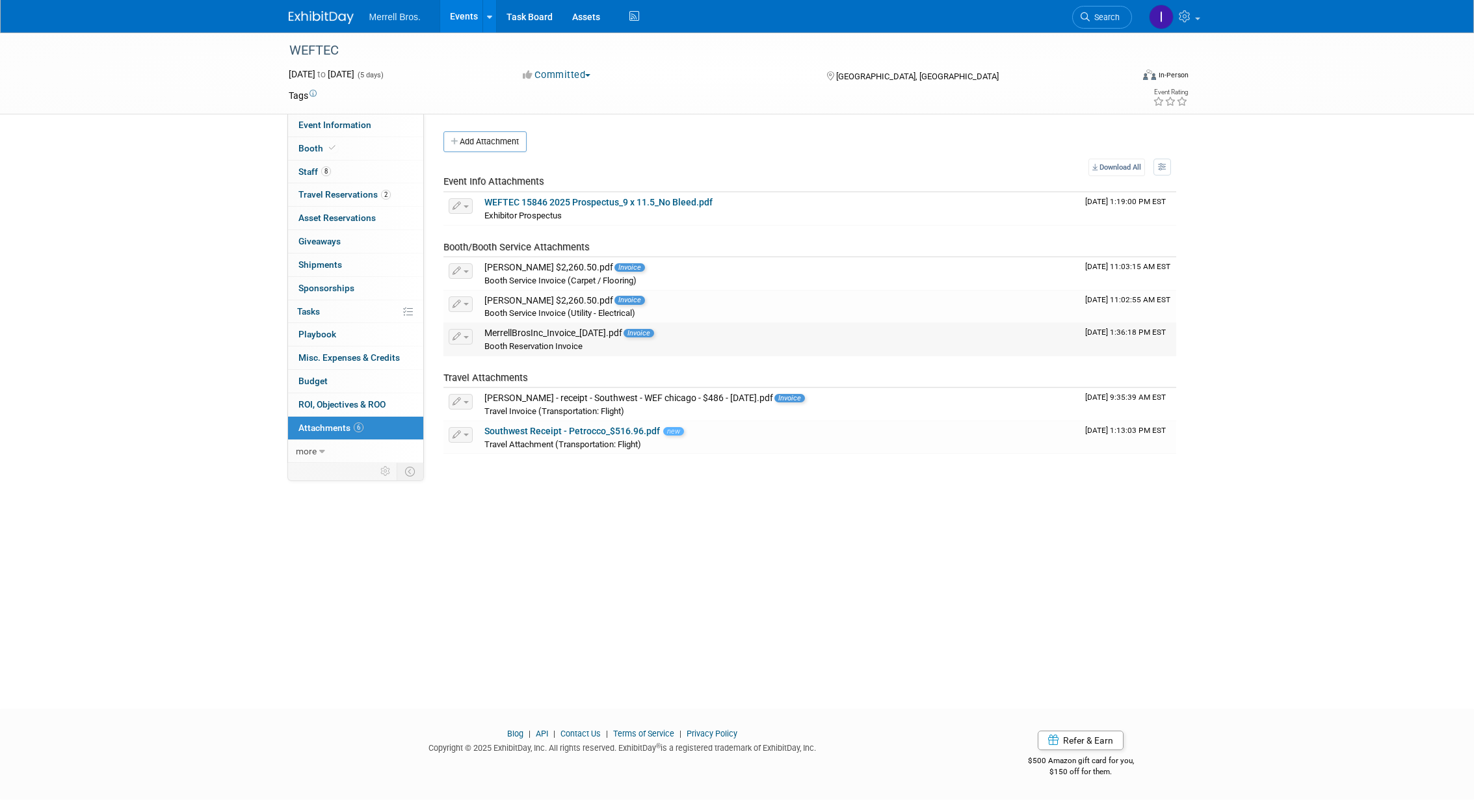
click at [568, 337] on div "MerrellBrosInc_Invoice_[DATE].pdf Invoice" at bounding box center [779, 334] width 590 height 12
click at [543, 338] on div "MerrellBrosInc_Invoice_[DATE].pdf Invoice" at bounding box center [779, 334] width 590 height 12
click at [545, 346] on span "Booth Reservation Invoice" at bounding box center [533, 346] width 98 height 10
click at [468, 337] on button "button" at bounding box center [461, 337] width 24 height 16
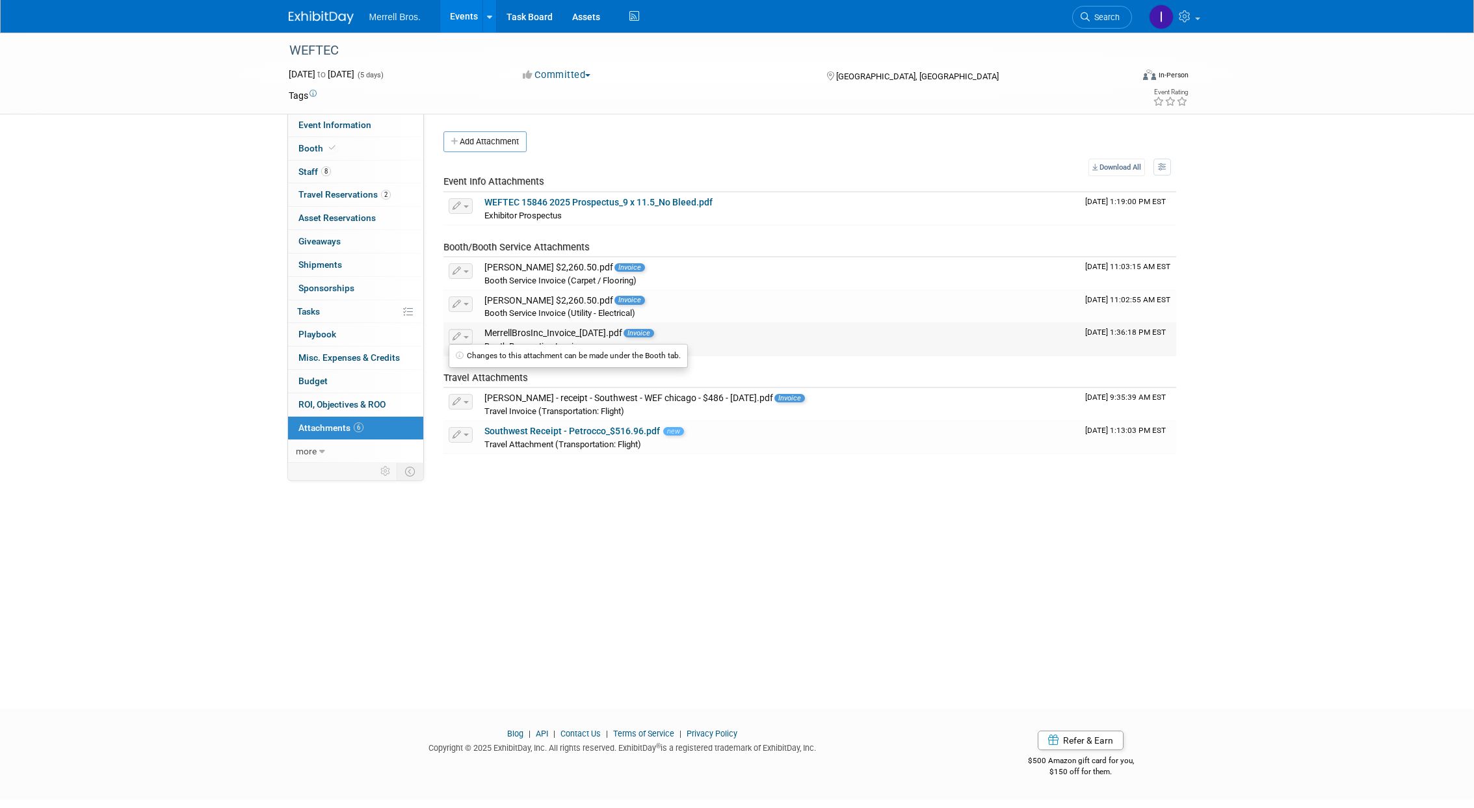
click at [540, 332] on div "MerrellBrosInc_Invoice_[DATE].pdf Invoice" at bounding box center [779, 334] width 590 height 12
click at [315, 150] on span "Booth" at bounding box center [318, 148] width 40 height 10
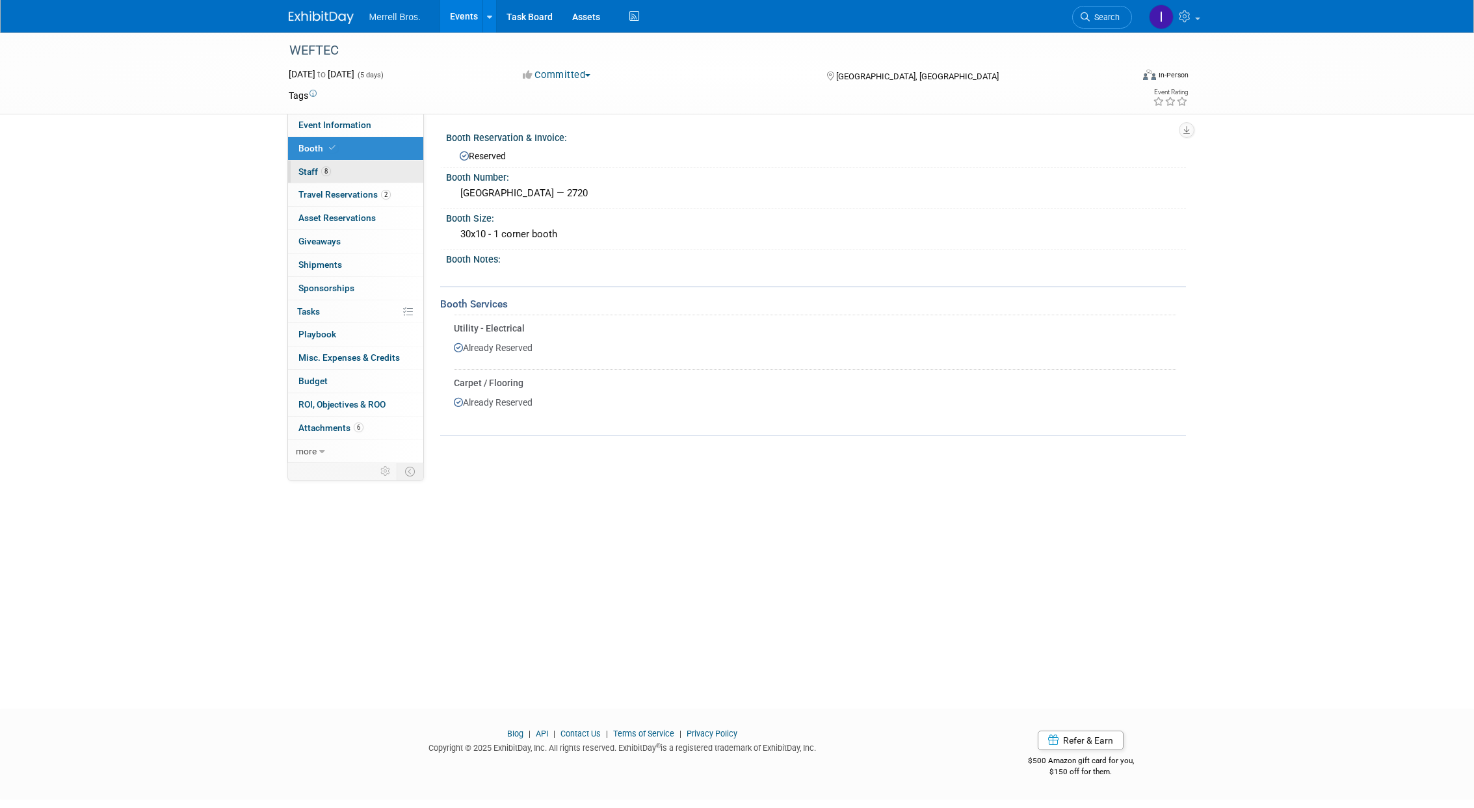
click at [310, 170] on span "Staff 8" at bounding box center [314, 171] width 33 height 10
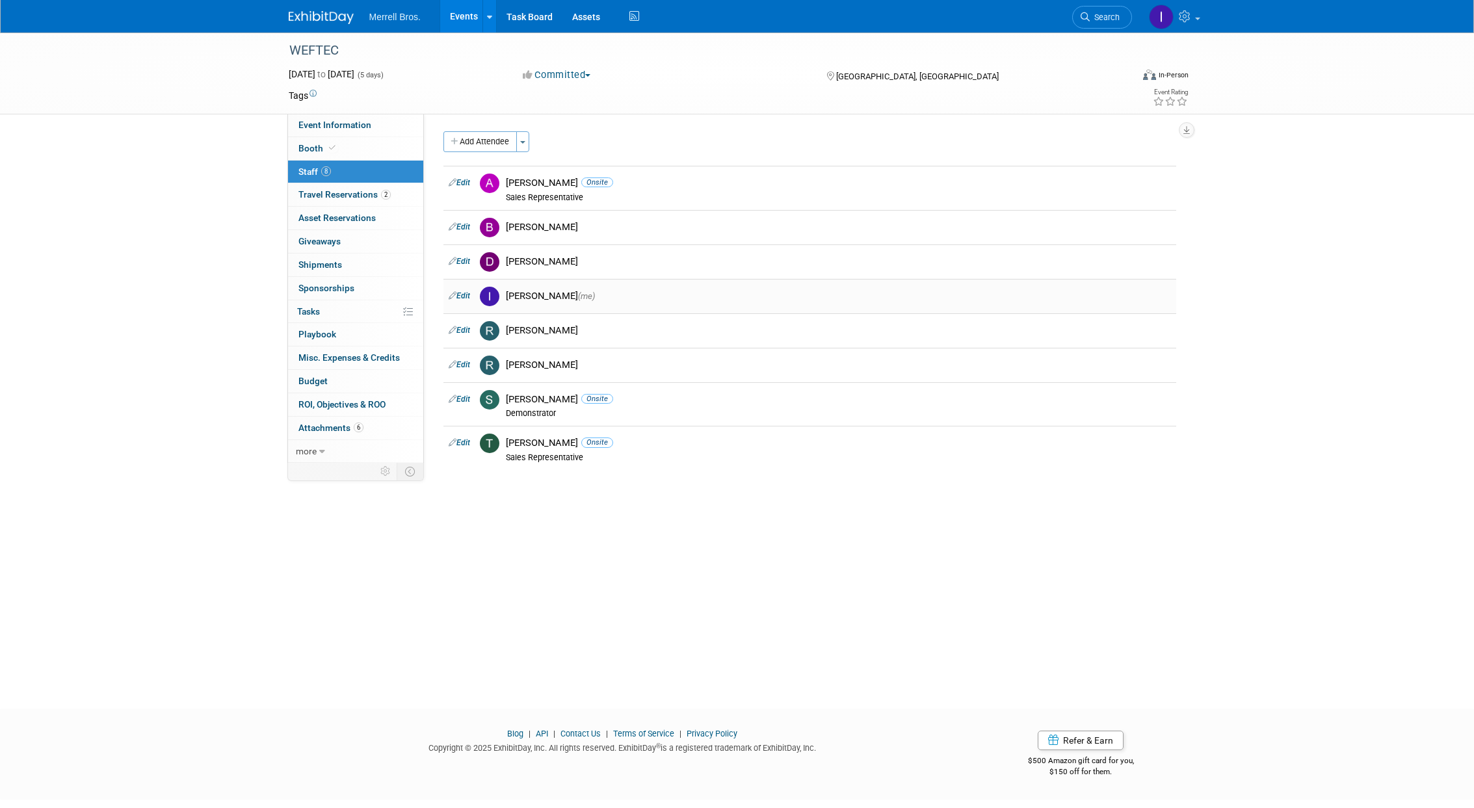
click at [462, 295] on link "Edit" at bounding box center [459, 295] width 21 height 9
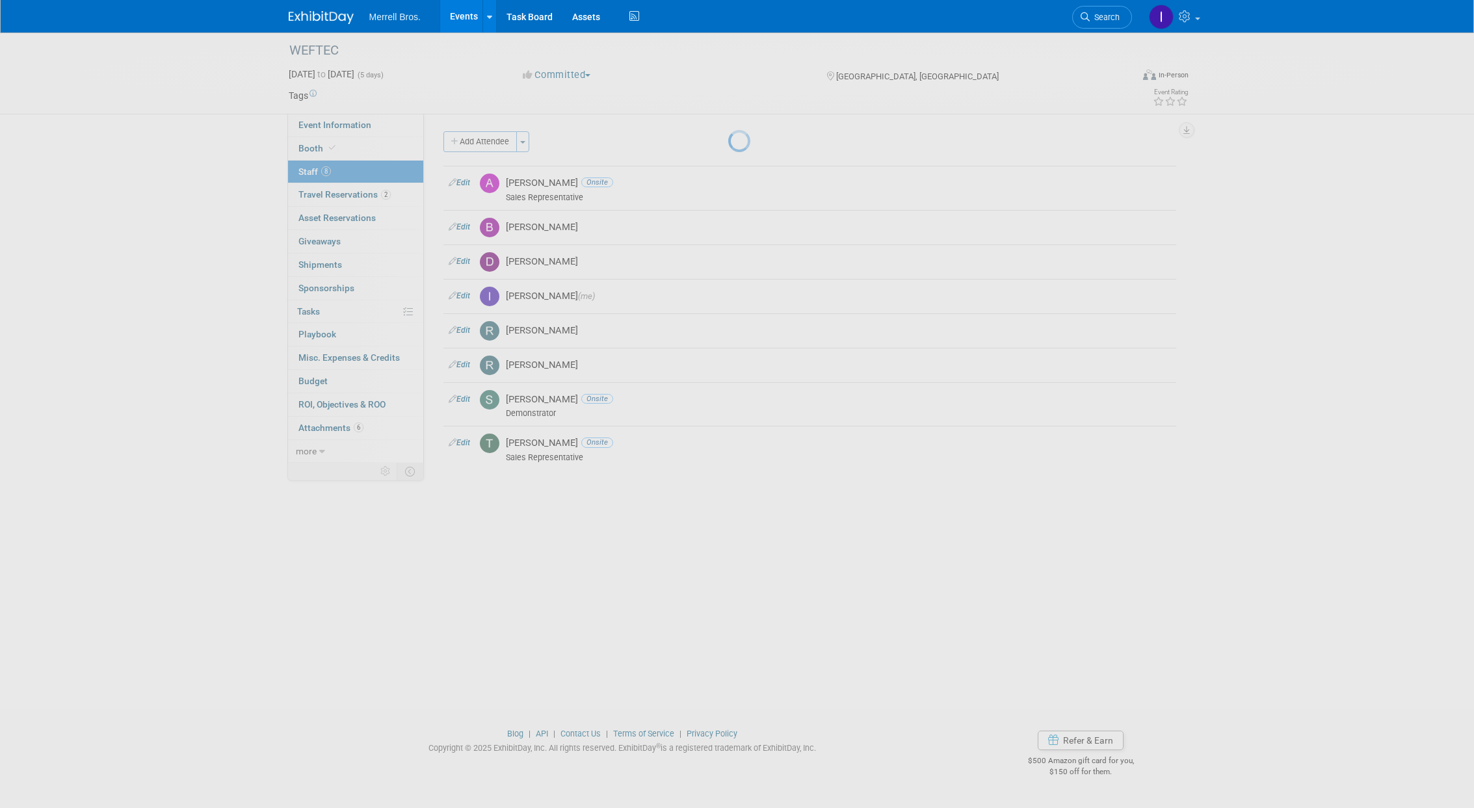
select select "cfe6451d-13a1-49b4-bfb2-0598eb669397"
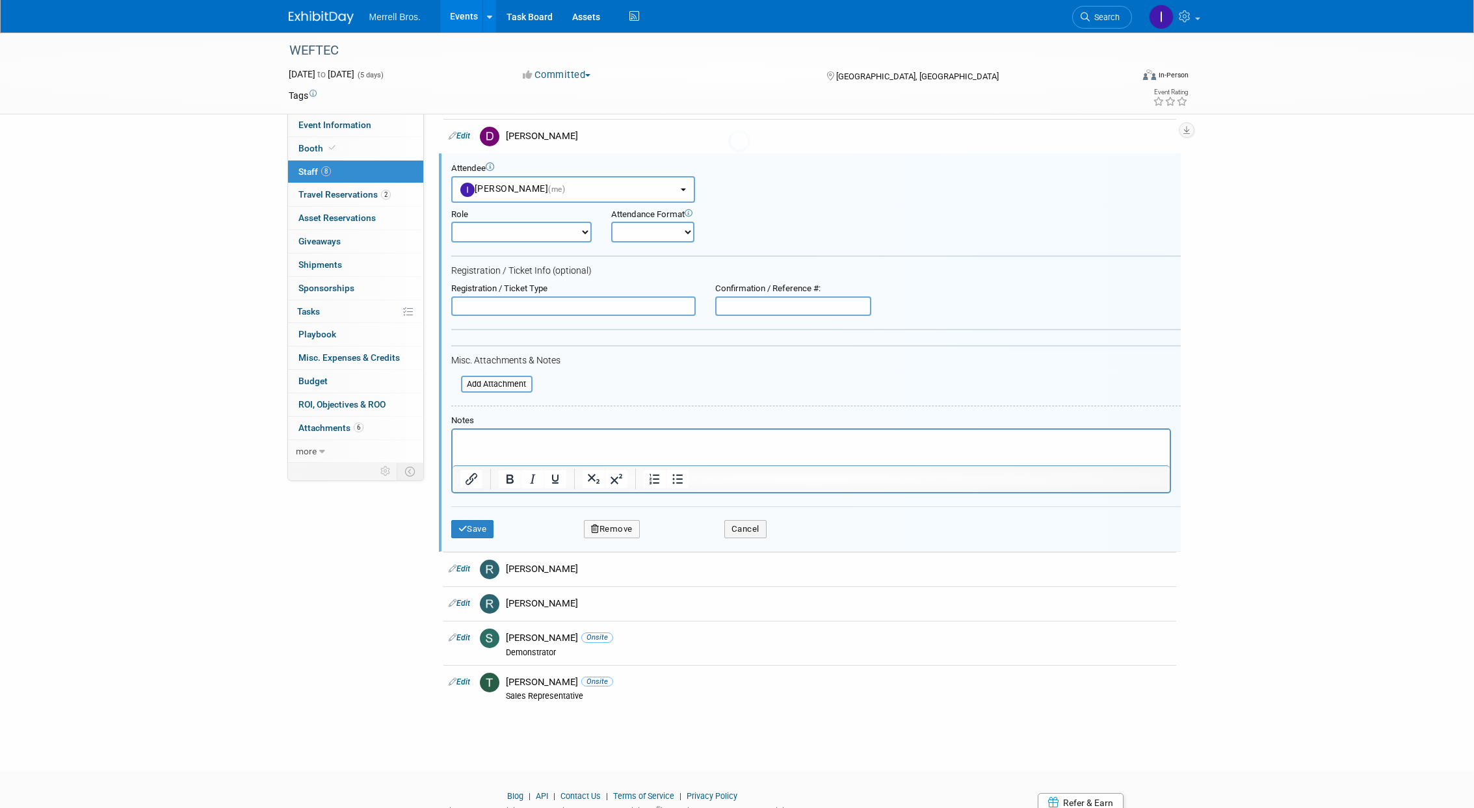
scroll to position [131, 0]
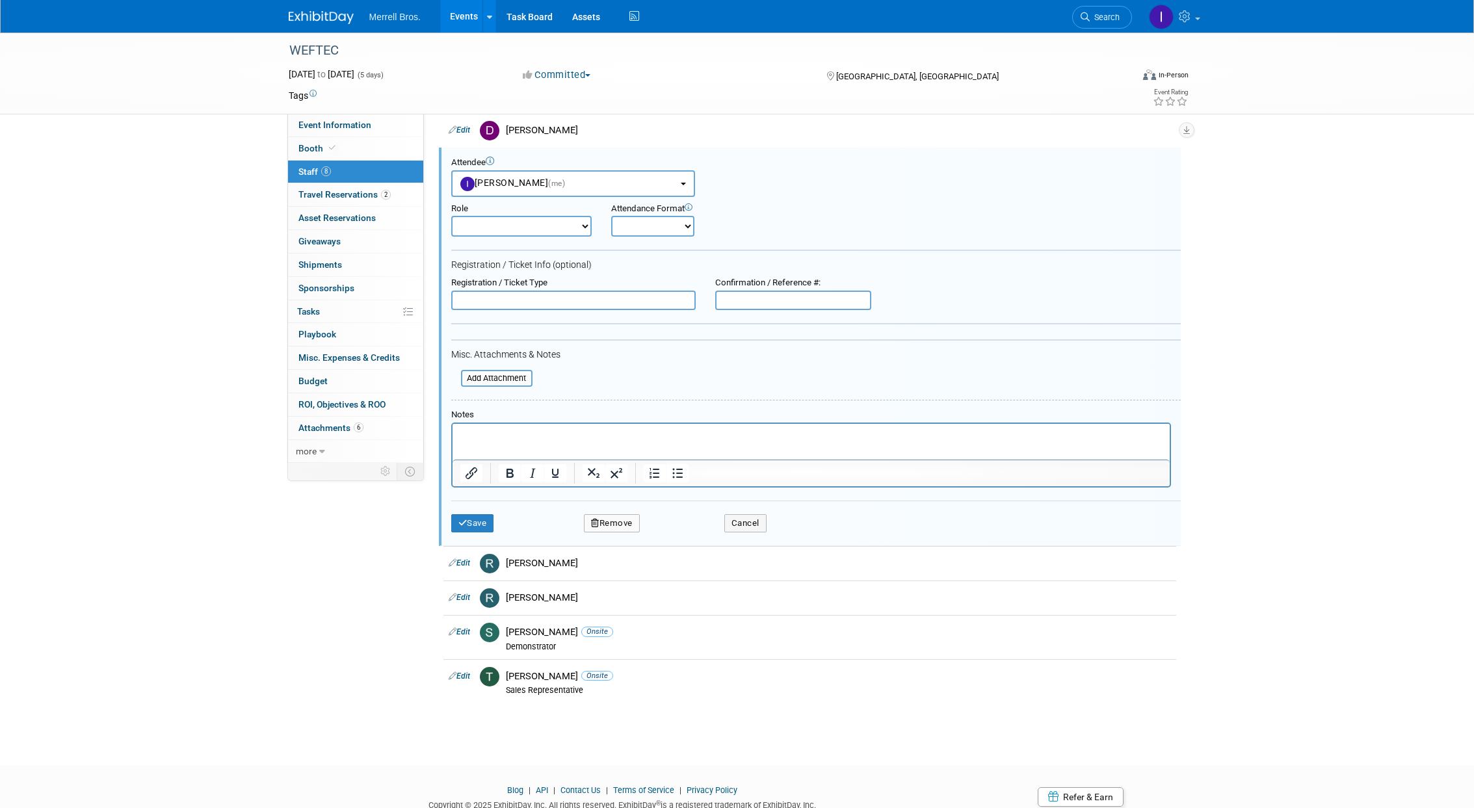
click at [583, 231] on select "Demonstrator Host Planner Presenter Sales Representative Set-up/Dismantle Crew …" at bounding box center [521, 226] width 140 height 21
click at [451, 216] on select "Demonstrator Host Planner Presenter Sales Representative Set-up/Dismantle Crew …" at bounding box center [521, 226] width 140 height 21
click at [684, 229] on select "Onsite Remote" at bounding box center [652, 226] width 83 height 21
select select "1"
click at [611, 216] on select "Onsite Remote" at bounding box center [652, 226] width 83 height 21
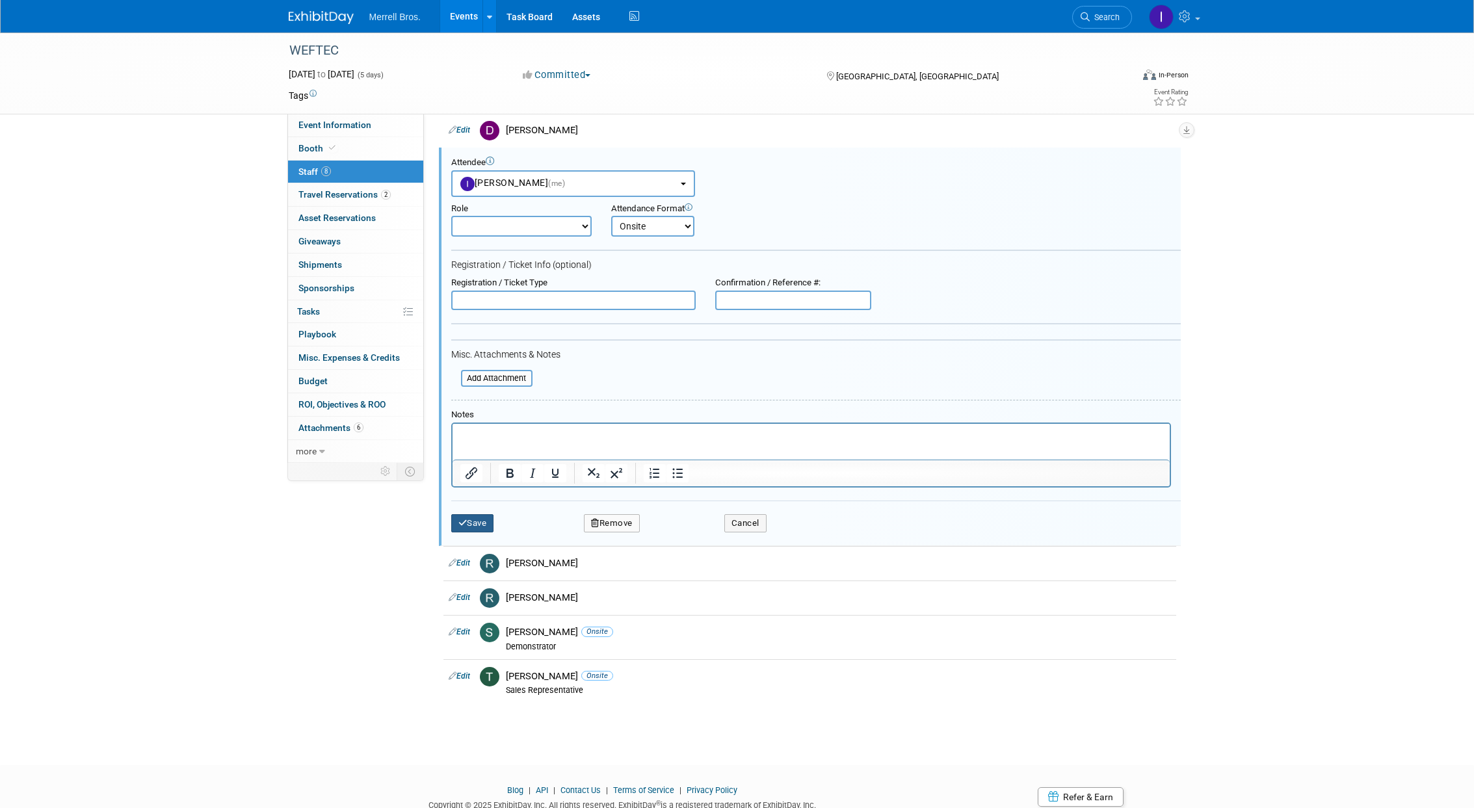
click at [462, 525] on icon "submit" at bounding box center [462, 523] width 9 height 8
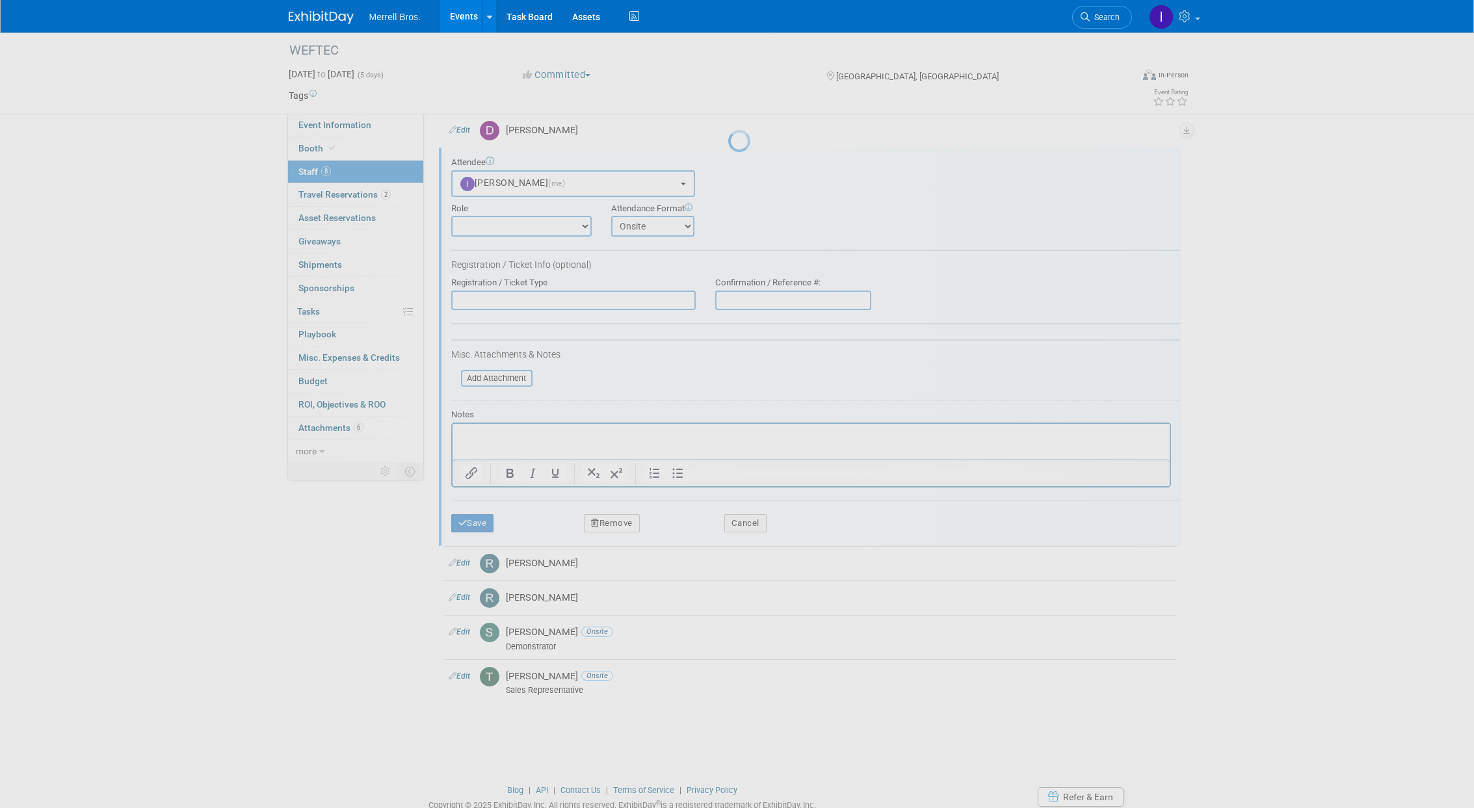
scroll to position [0, 0]
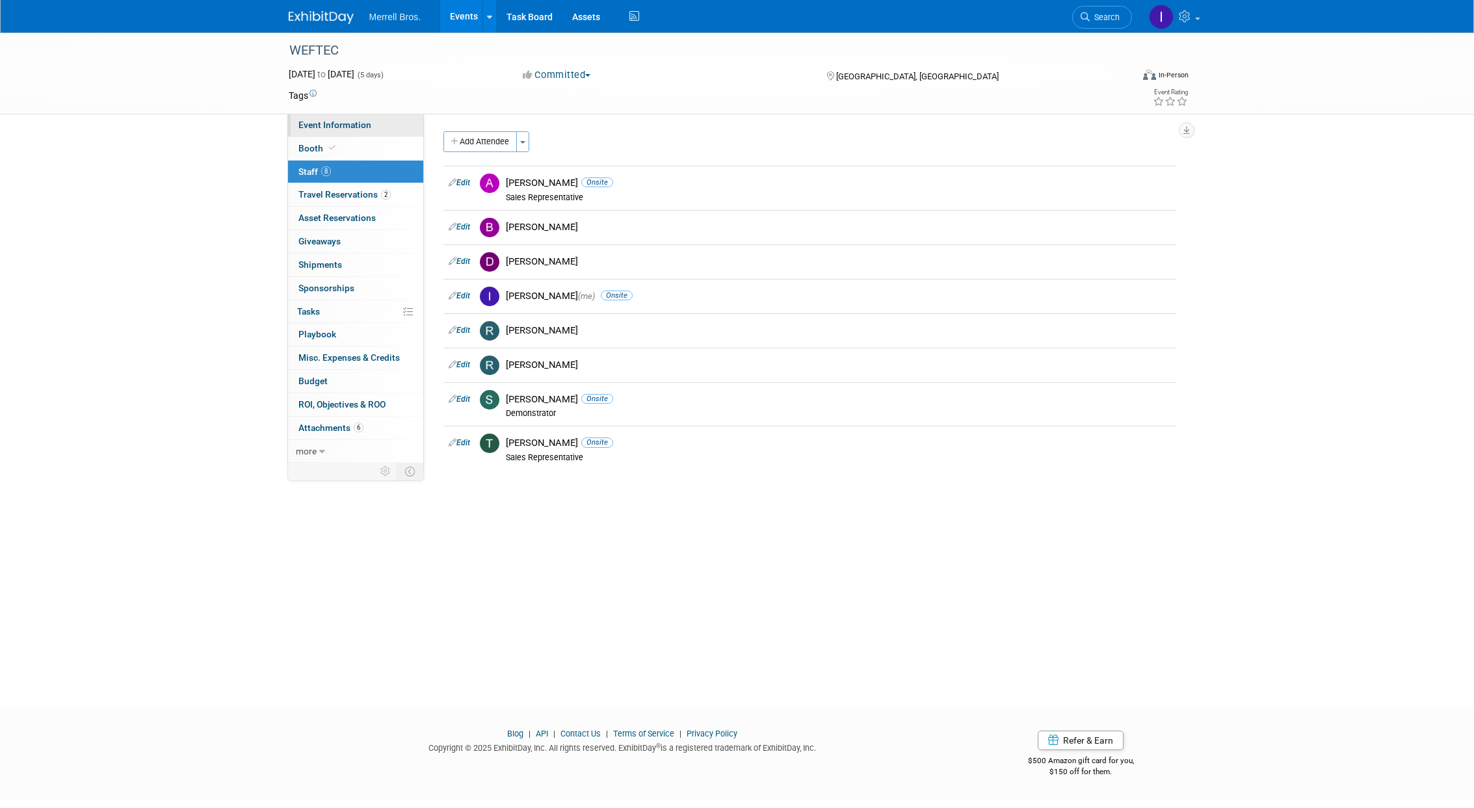
click at [345, 124] on span "Event Information" at bounding box center [334, 125] width 73 height 10
